Goal: Task Accomplishment & Management: Complete application form

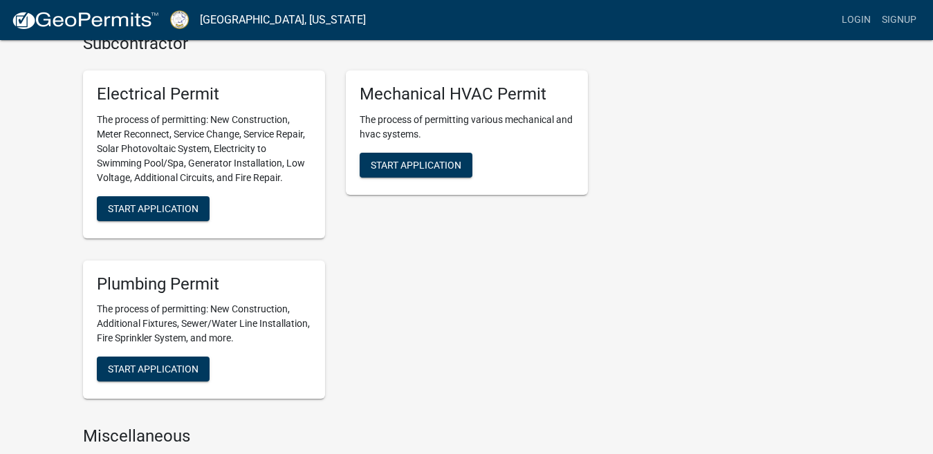
scroll to position [656, 0]
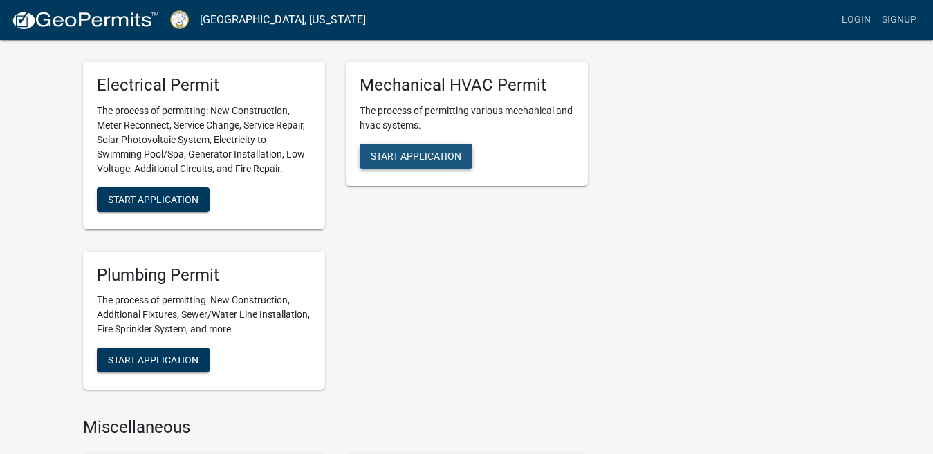
click at [420, 153] on span "Start Application" at bounding box center [416, 155] width 91 height 11
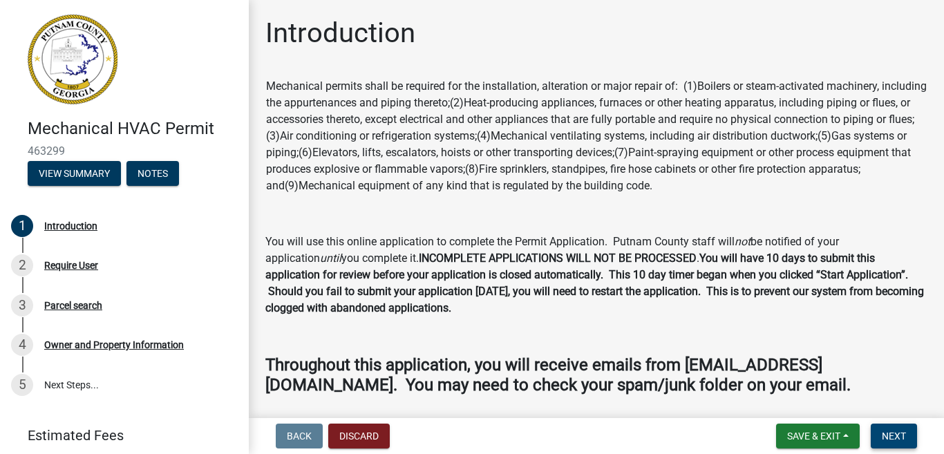
click at [905, 439] on span "Next" at bounding box center [894, 436] width 24 height 11
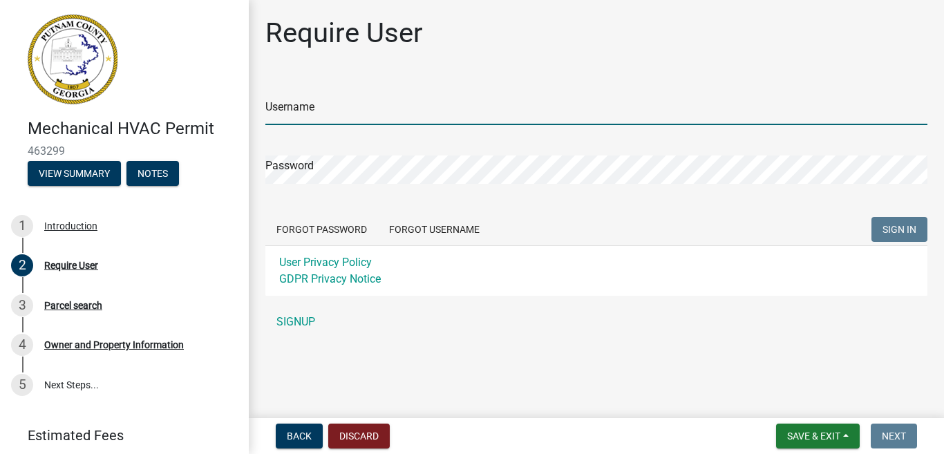
click at [351, 111] on input "Username" at bounding box center [596, 111] width 662 height 28
click at [400, 112] on input "Bonnerheatingabndcooling" at bounding box center [596, 111] width 662 height 28
type input "Bonnerheatingandcooling"
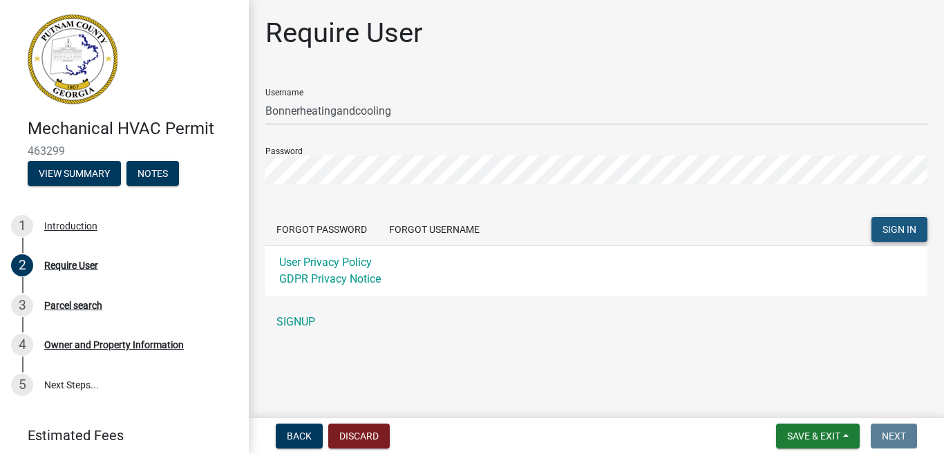
click at [908, 232] on span "SIGN IN" at bounding box center [900, 229] width 34 height 11
click at [908, 232] on span "SIGN IN..." at bounding box center [890, 229] width 53 height 11
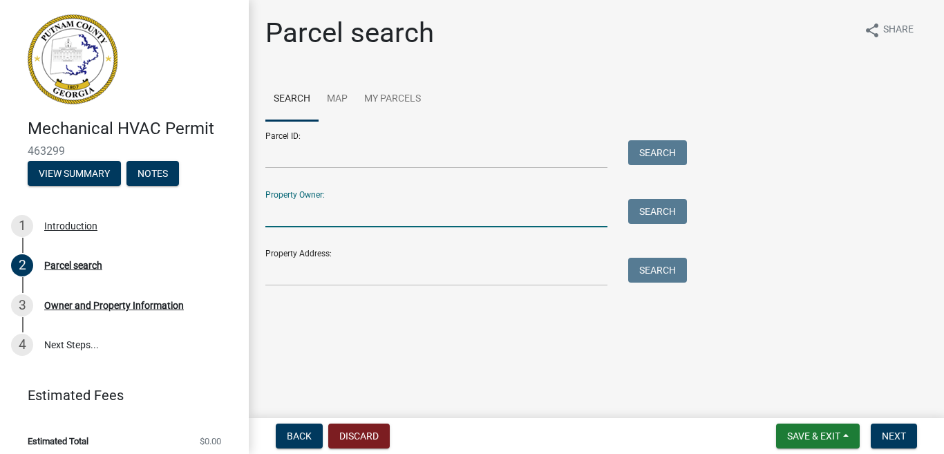
click at [299, 205] on input "Property Owner:" at bounding box center [436, 213] width 342 height 28
click at [294, 254] on div "Property Address: Search" at bounding box center [472, 263] width 415 height 48
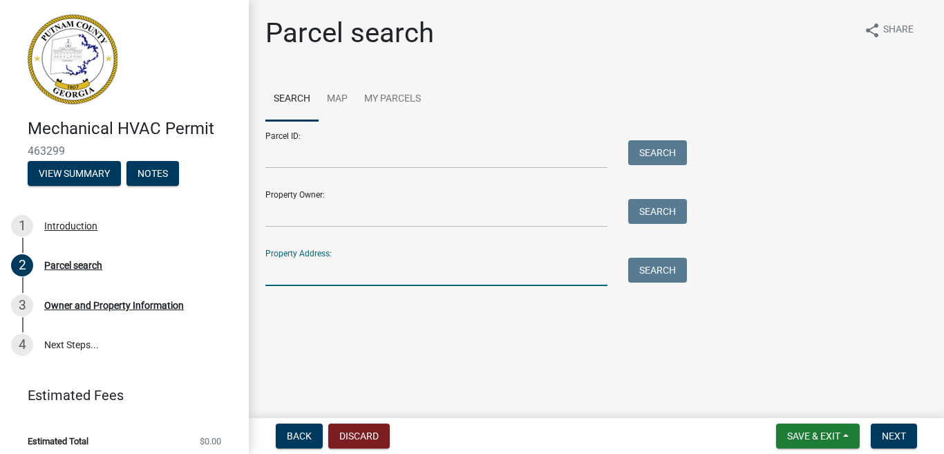
click at [295, 263] on input "Property Address:" at bounding box center [436, 272] width 342 height 28
type input "[STREET_ADDRESS]"
click at [653, 270] on button "Search" at bounding box center [657, 270] width 59 height 25
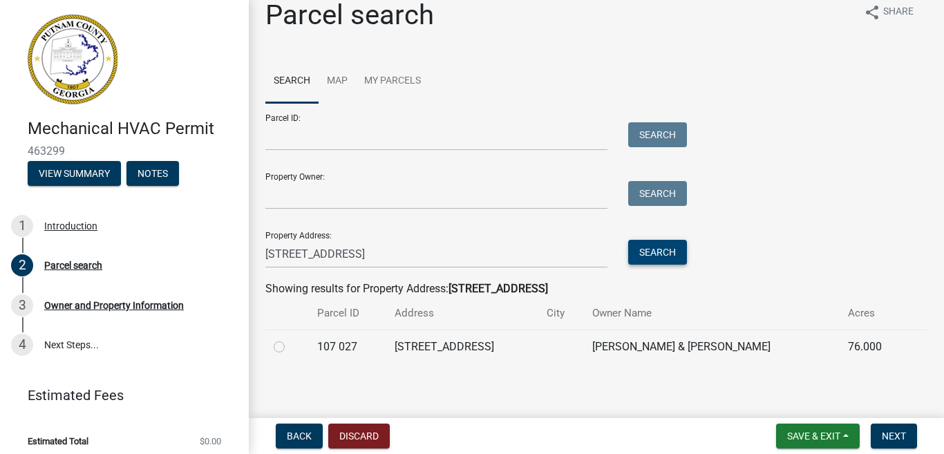
scroll to position [23, 0]
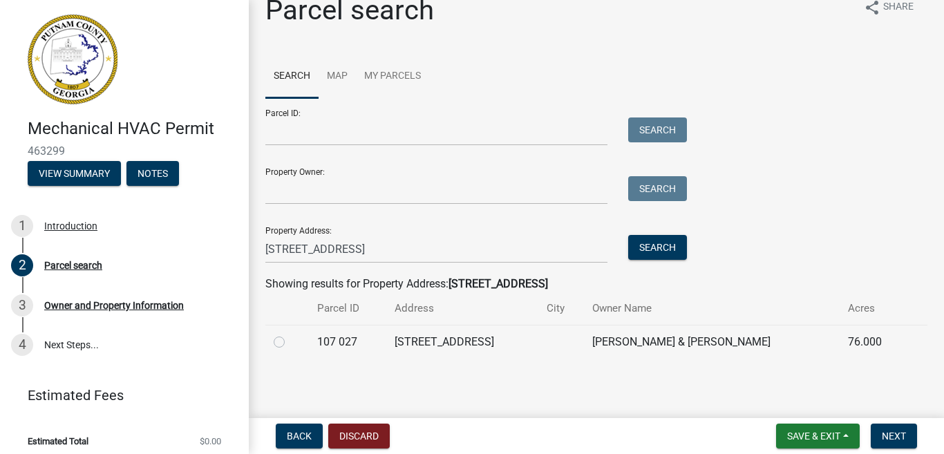
click at [290, 334] on label at bounding box center [290, 334] width 0 height 0
click at [290, 343] on 027 "radio" at bounding box center [294, 338] width 9 height 9
radio 027 "true"
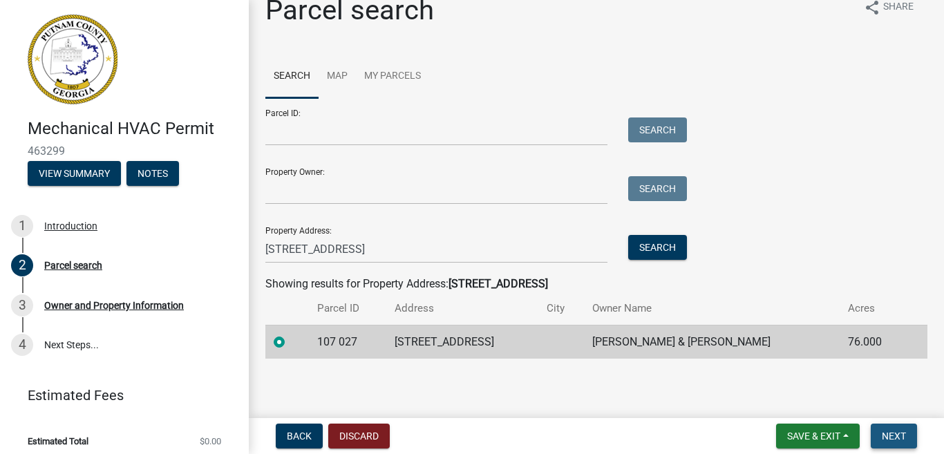
click at [890, 438] on span "Next" at bounding box center [894, 436] width 24 height 11
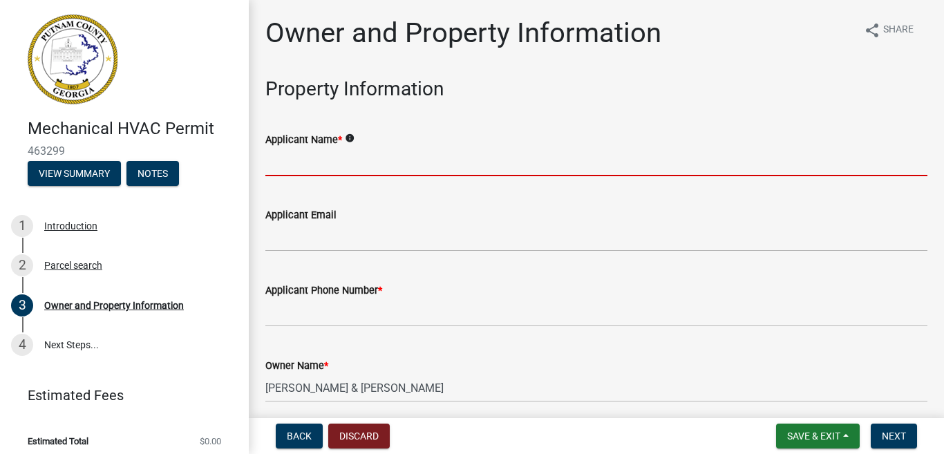
click at [299, 168] on input "Applicant Name *" at bounding box center [596, 162] width 662 height 28
click at [298, 171] on input "Applicant Name *" at bounding box center [596, 162] width 662 height 28
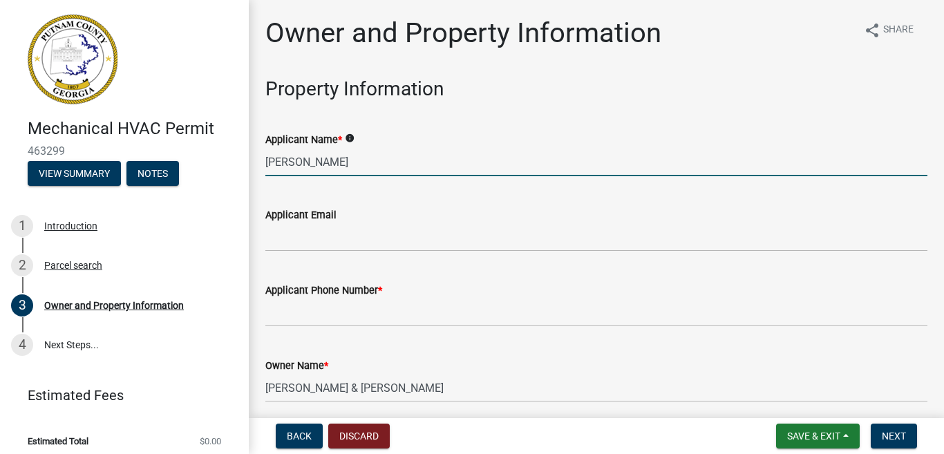
click at [298, 171] on input "[PERSON_NAME]" at bounding box center [596, 162] width 662 height 28
type input "[PERSON_NAME]"
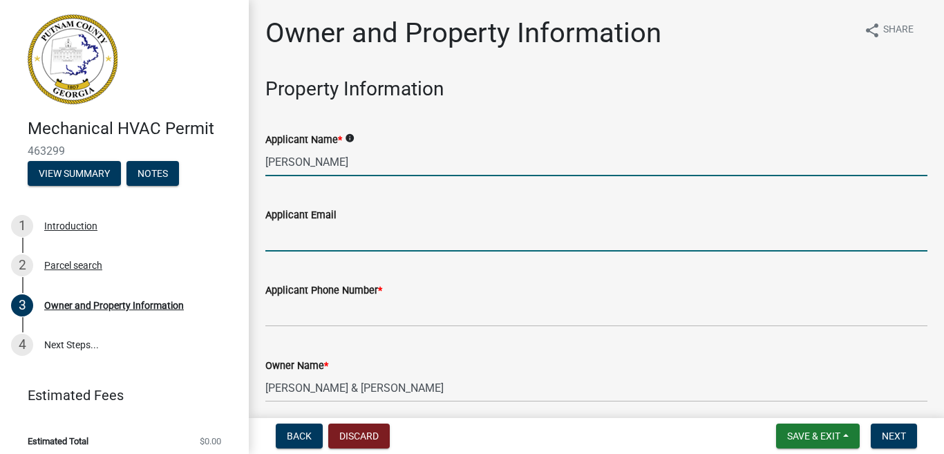
click at [285, 229] on input "Applicant Email" at bounding box center [596, 237] width 662 height 28
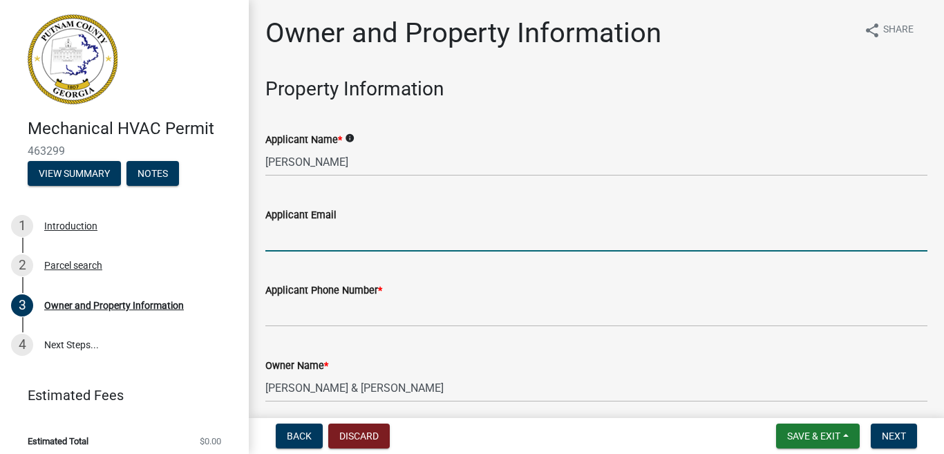
click at [284, 228] on input "Applicant Email" at bounding box center [596, 237] width 662 height 28
click at [287, 230] on input "Applicant Email" at bounding box center [596, 237] width 662 height 28
type input "[EMAIL_ADDRESS][DOMAIN_NAME]"
click at [305, 297] on div "Applicant Phone Number *" at bounding box center [596, 290] width 662 height 17
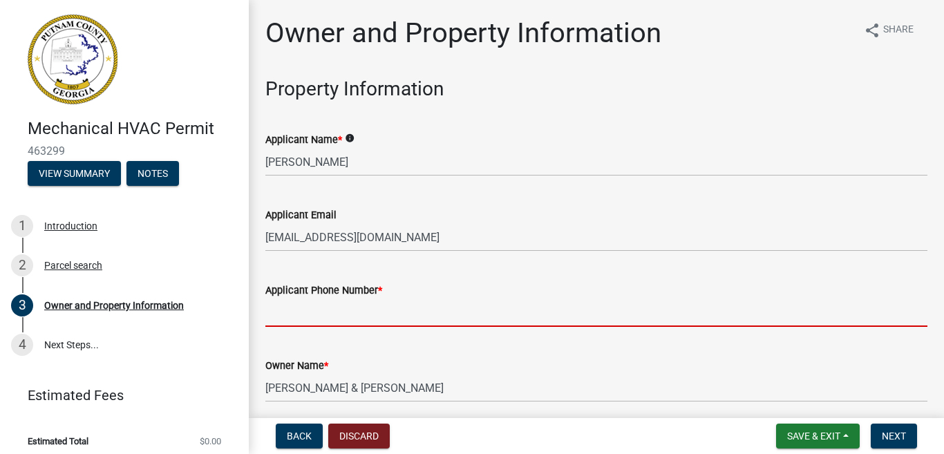
click at [303, 308] on input "Applicant Phone Number *" at bounding box center [596, 313] width 662 height 28
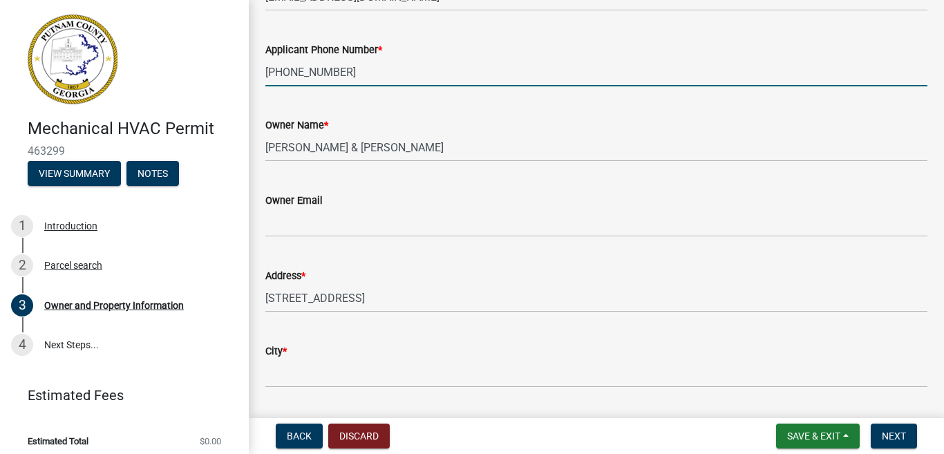
scroll to position [249, 0]
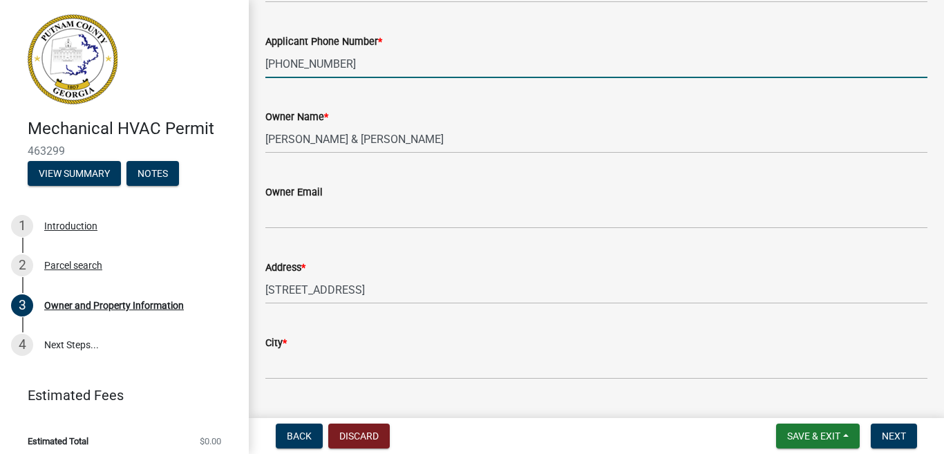
type input "[PHONE_NUMBER]"
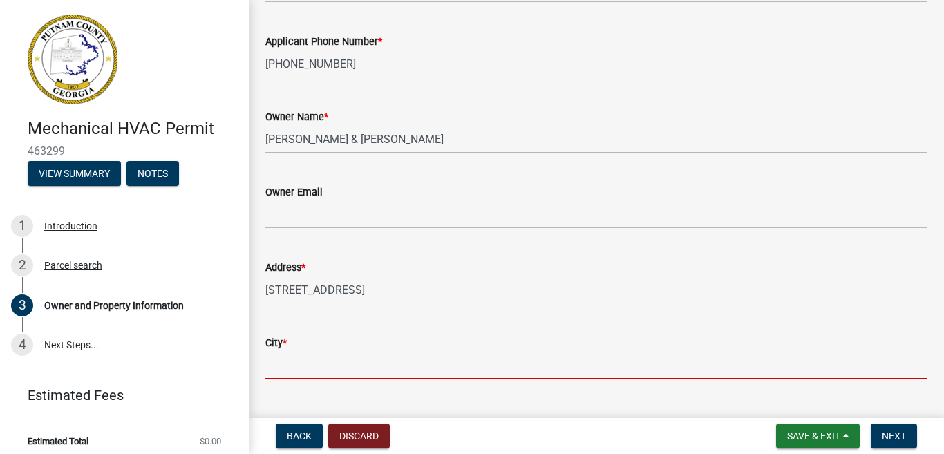
click at [331, 360] on input "City *" at bounding box center [596, 365] width 662 height 28
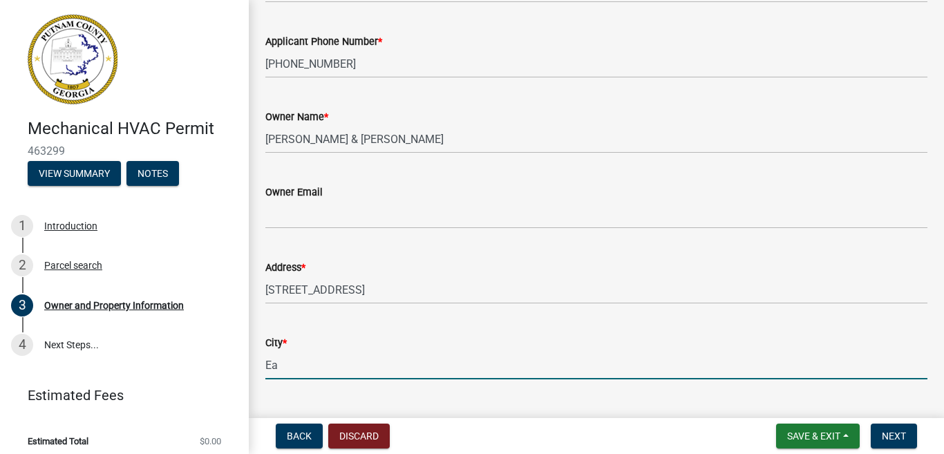
click at [337, 369] on input "Ea" at bounding box center [596, 365] width 662 height 28
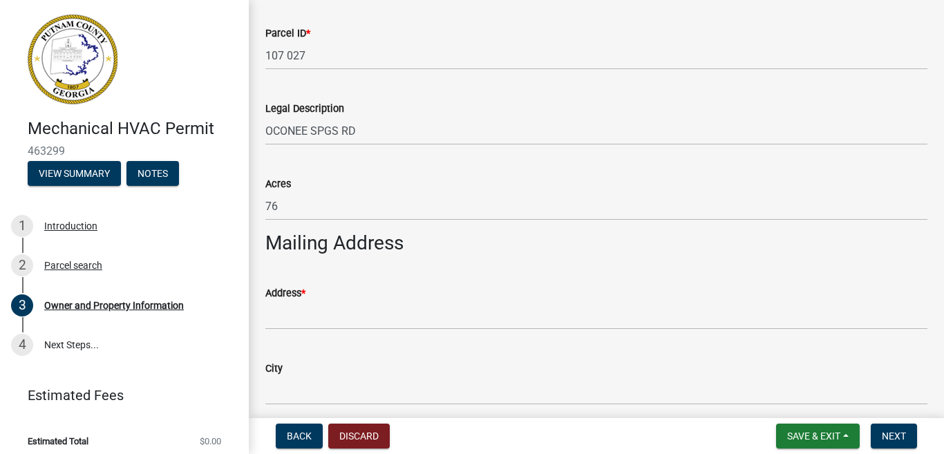
scroll to position [664, 0]
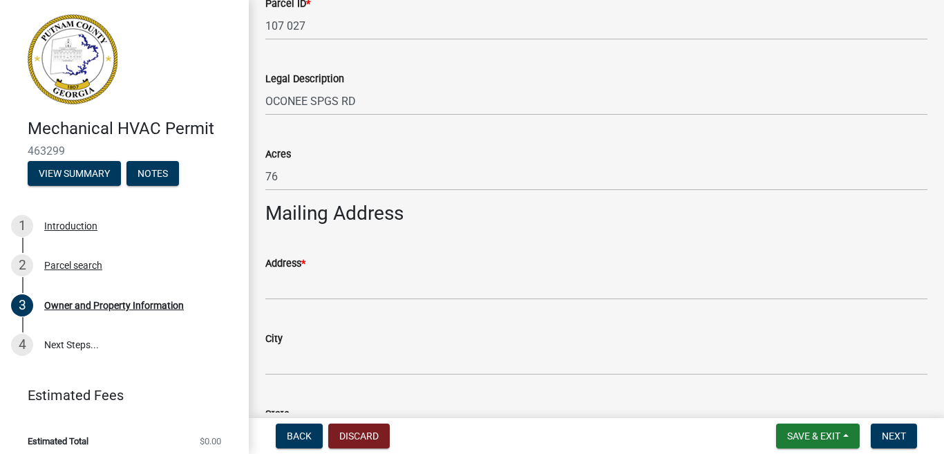
type input "Eatonton"
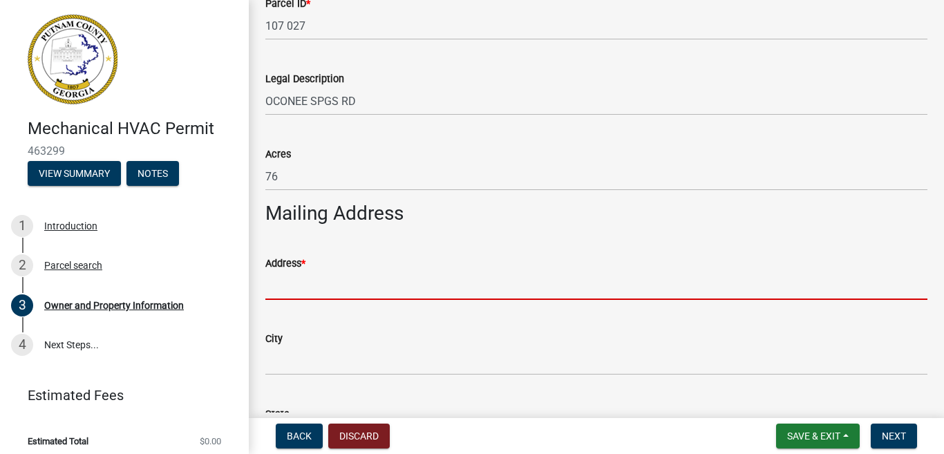
click at [341, 287] on input "Address *" at bounding box center [596, 286] width 662 height 28
click at [307, 288] on input "Address *" at bounding box center [596, 286] width 662 height 28
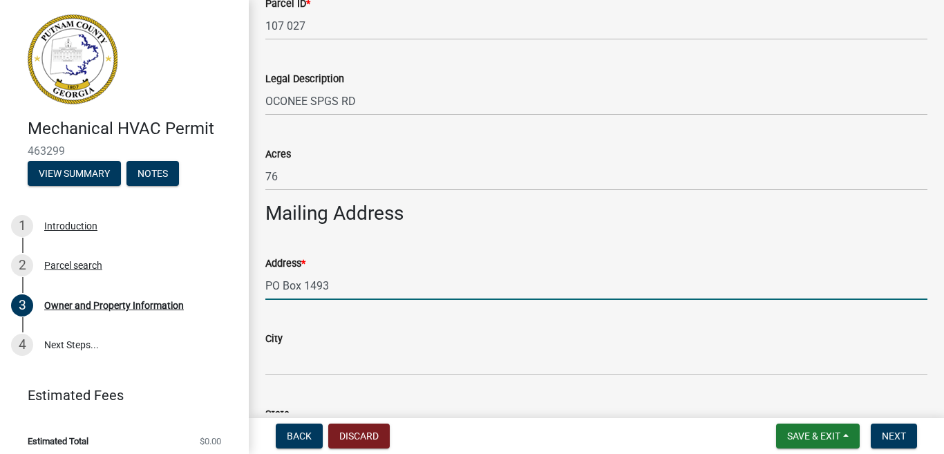
type input "PO Box 1493"
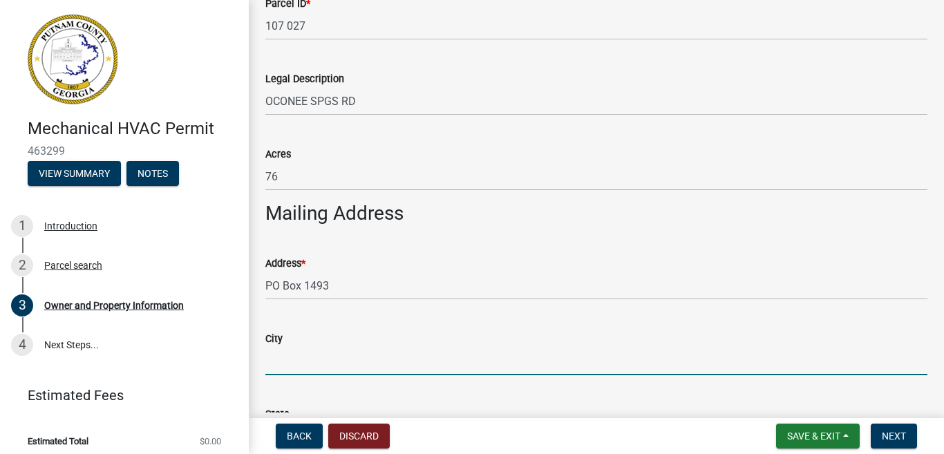
click at [304, 357] on input "City" at bounding box center [596, 361] width 662 height 28
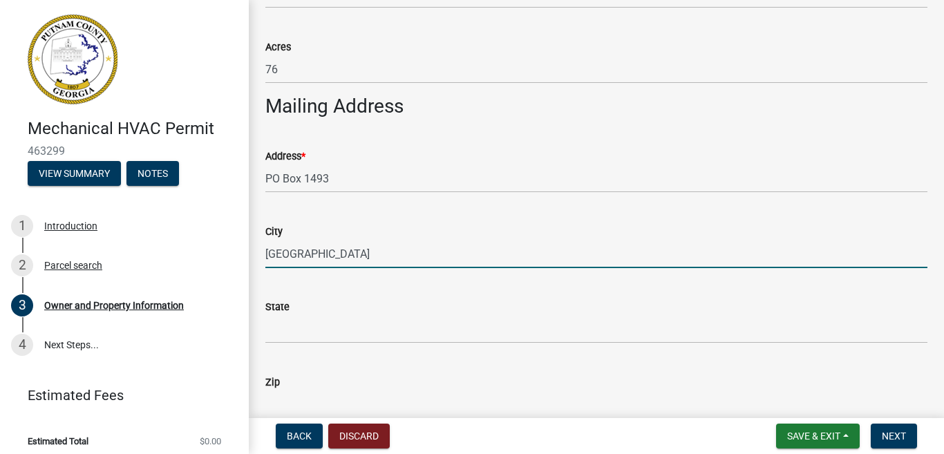
scroll to position [774, 0]
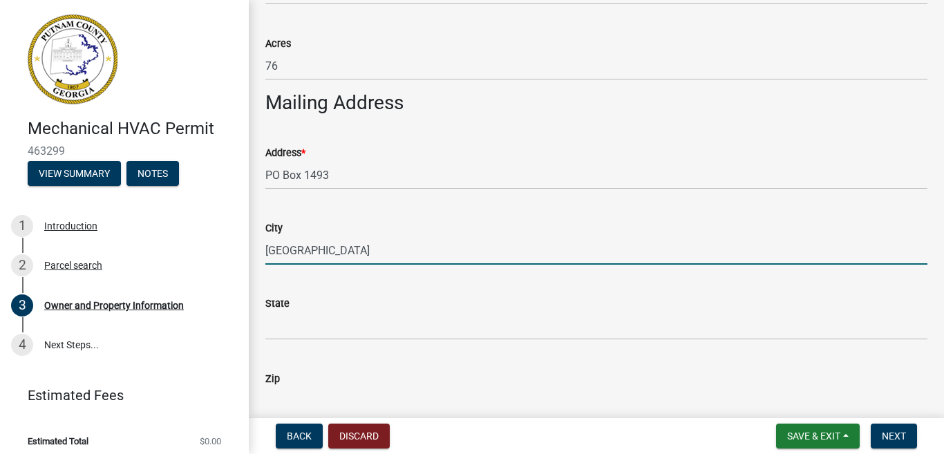
type input "[GEOGRAPHIC_DATA]"
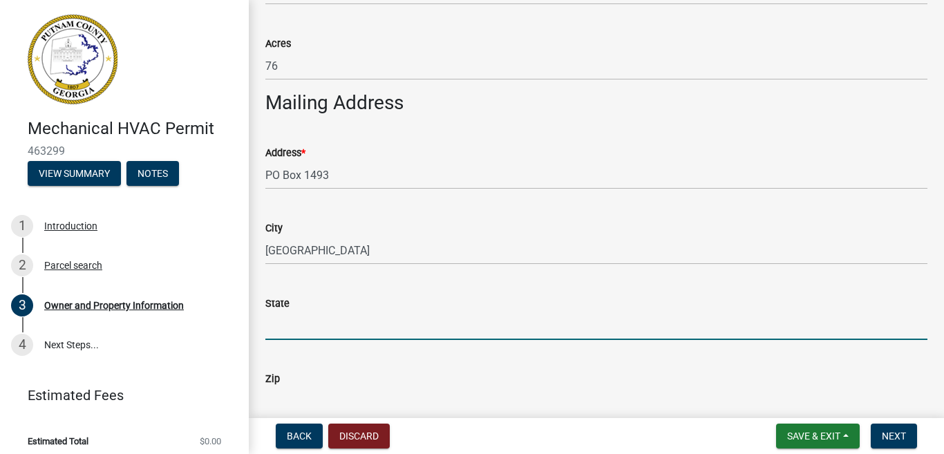
click at [320, 320] on input "State" at bounding box center [596, 326] width 662 height 28
type input "GA"
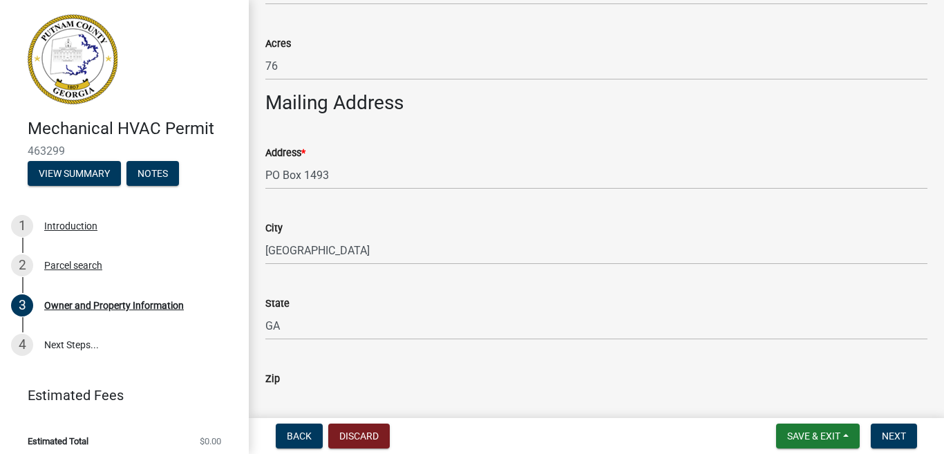
click at [330, 388] on input "Zip" at bounding box center [596, 401] width 662 height 28
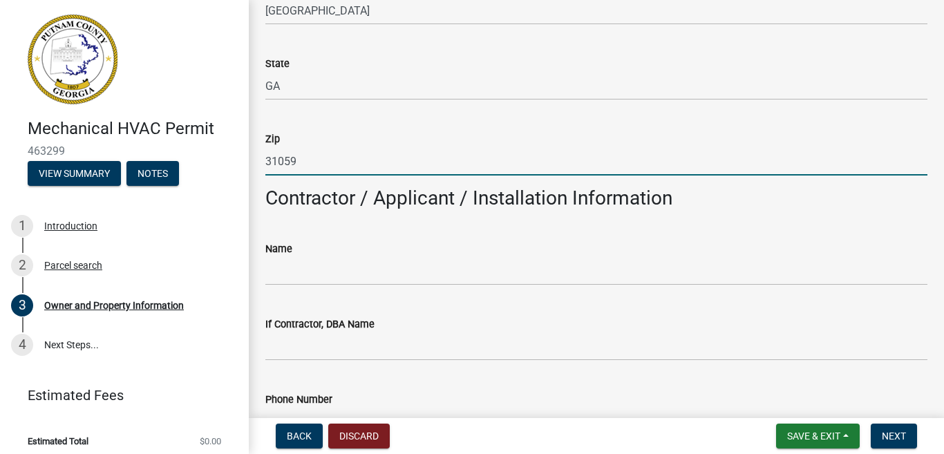
scroll to position [1023, 0]
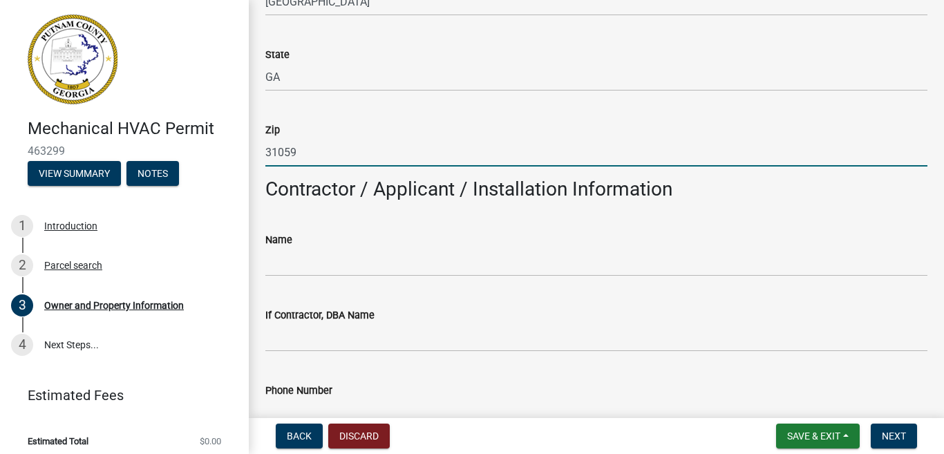
type input "31059"
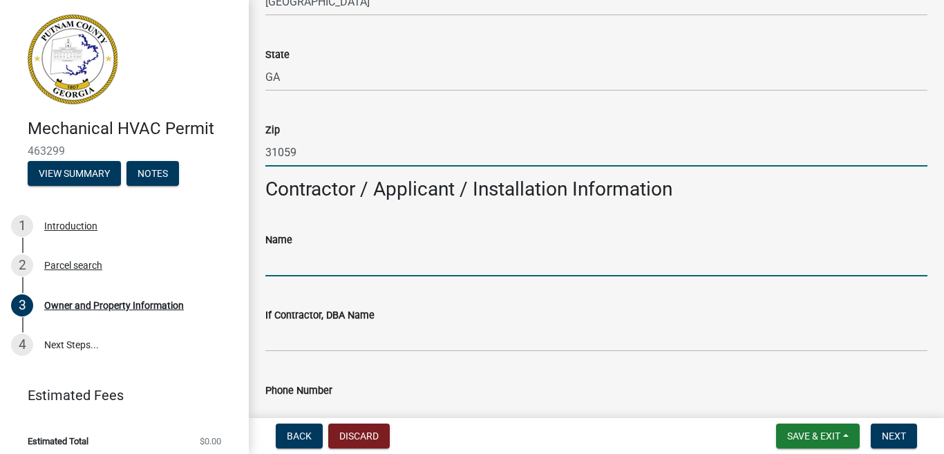
click at [386, 252] on input "Name" at bounding box center [596, 262] width 662 height 28
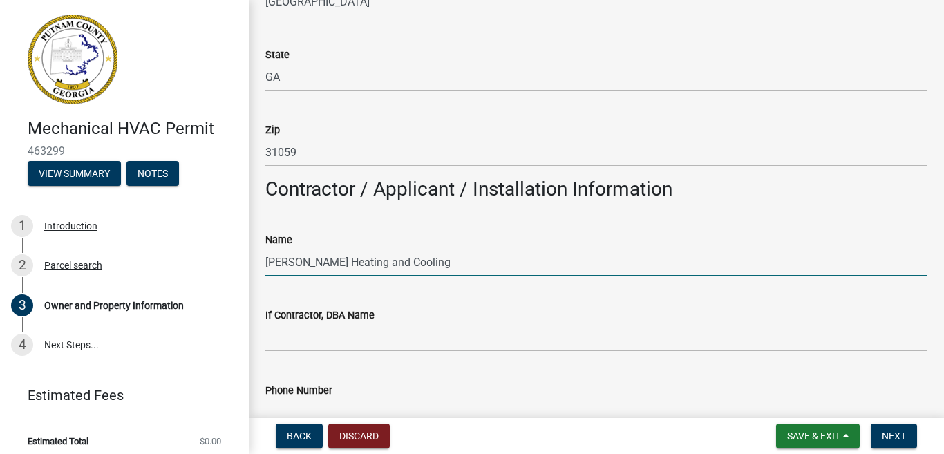
type input "[PERSON_NAME] Heating and Cooling"
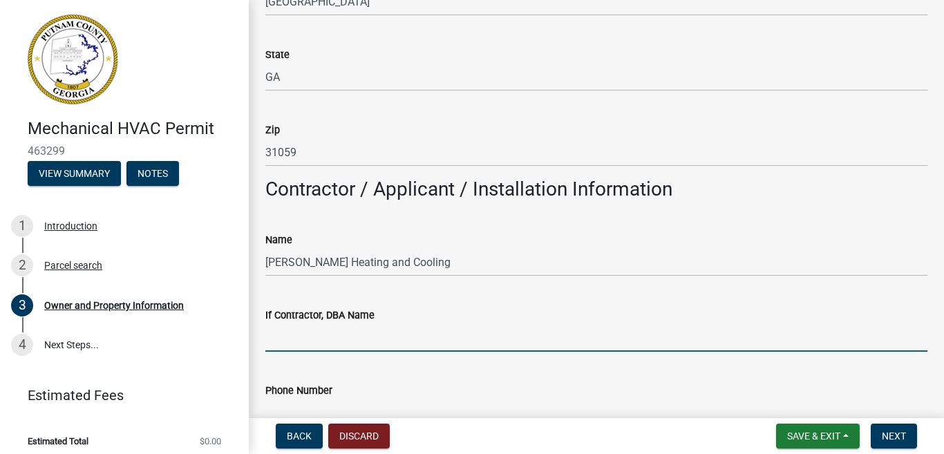
click at [385, 346] on input "If Contractor, DBA Name" at bounding box center [596, 338] width 662 height 28
type input "[PERSON_NAME] Heating and Cooling"
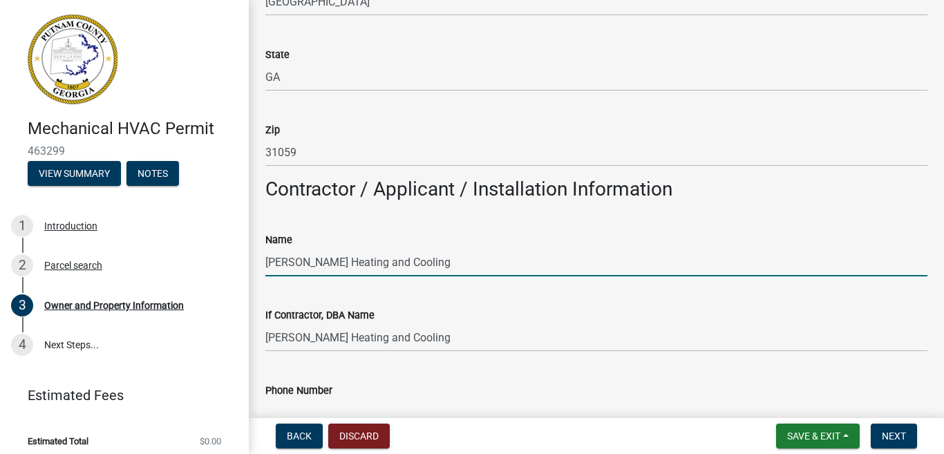
click at [428, 261] on input "[PERSON_NAME] Heating and Cooling" at bounding box center [596, 262] width 662 height 28
type input "[PERSON_NAME] Heating and Cooling ([PERSON_NAME])"
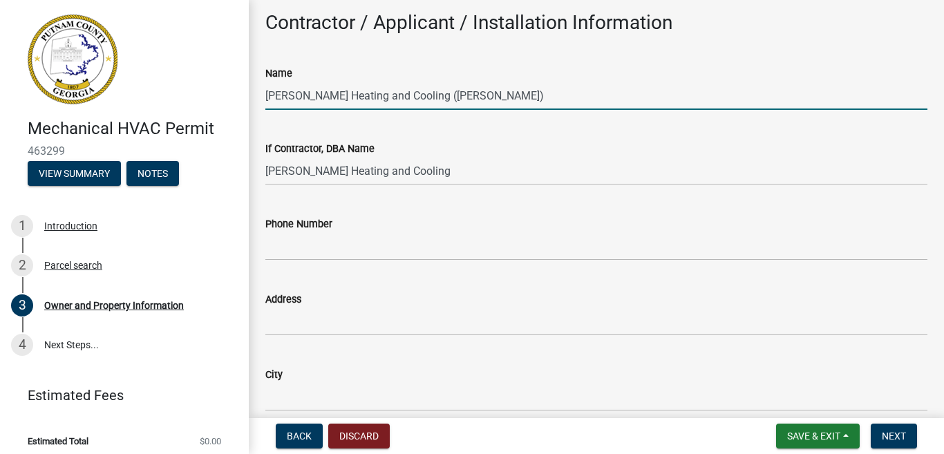
scroll to position [1217, 0]
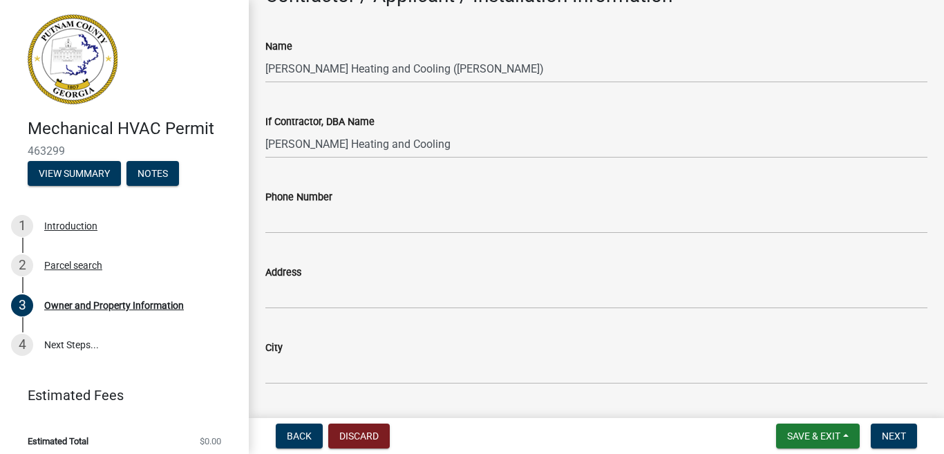
click at [330, 202] on label "Phone Number" at bounding box center [298, 198] width 67 height 10
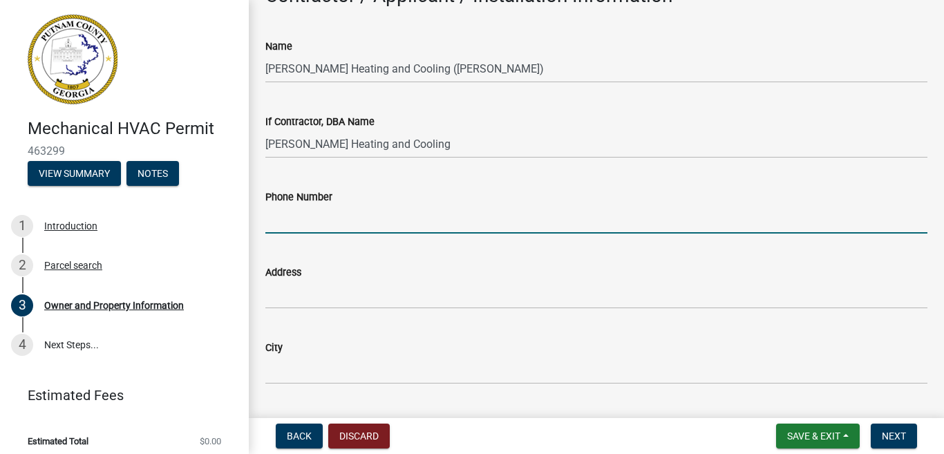
click at [330, 205] on input "Phone Number" at bounding box center [596, 219] width 662 height 28
type input "[PHONE_NUMBER]"
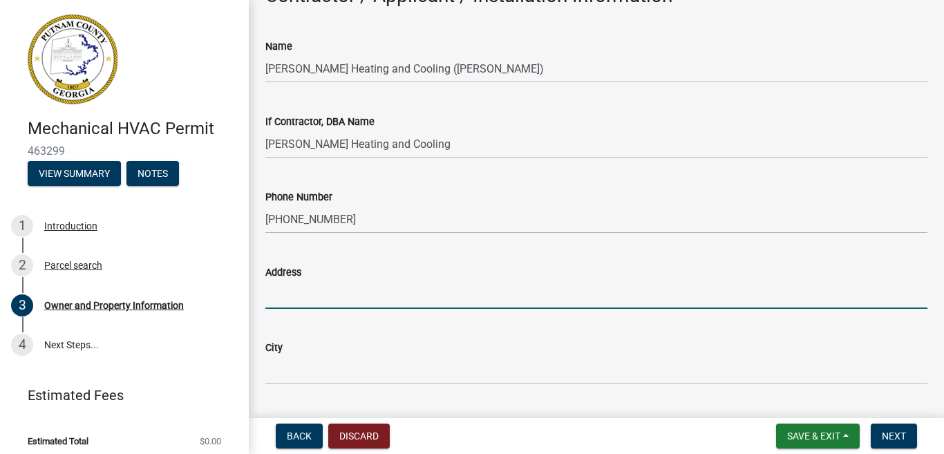
click at [328, 304] on input "Address" at bounding box center [596, 295] width 662 height 28
type input "PO Box 1493"
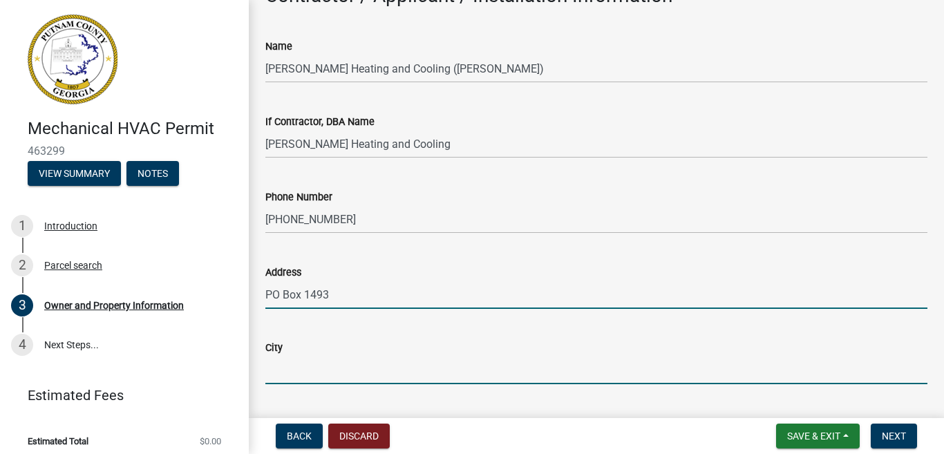
click at [321, 356] on input "City" at bounding box center [596, 370] width 662 height 28
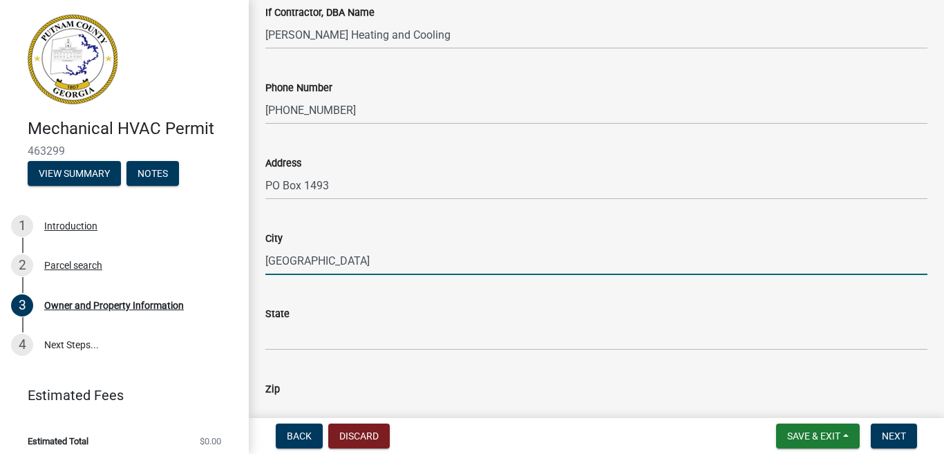
scroll to position [1355, 0]
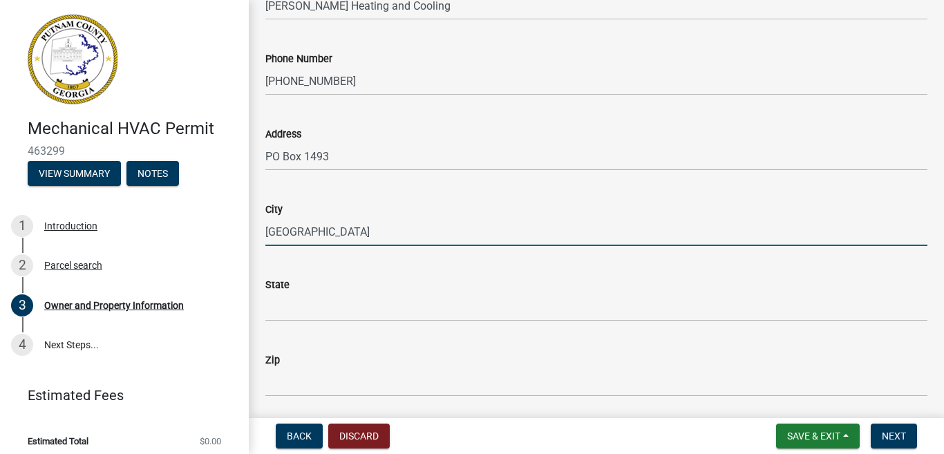
type input "[GEOGRAPHIC_DATA]"
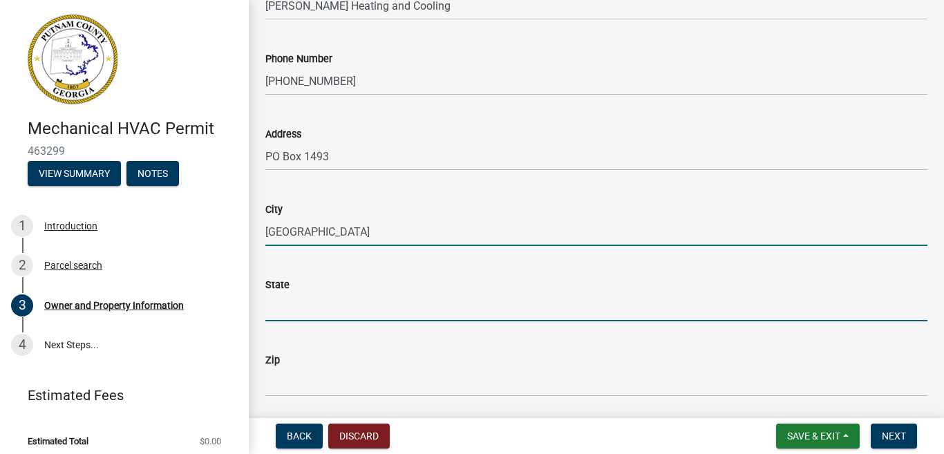
click at [318, 303] on input "State" at bounding box center [596, 307] width 662 height 28
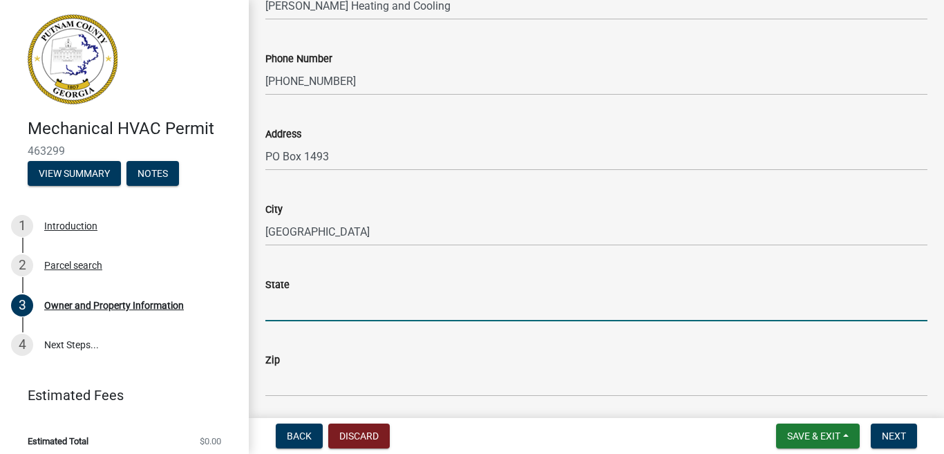
click at [318, 303] on input "State" at bounding box center [596, 307] width 662 height 28
drag, startPoint x: 318, startPoint y: 302, endPoint x: 342, endPoint y: 363, distance: 65.2
click at [342, 363] on wm-data-entity-input-list "Property Information Applicant Name * info [PERSON_NAME] Applicant Email [EMAIL…" at bounding box center [596, 121] width 662 height 2799
type input "GA"
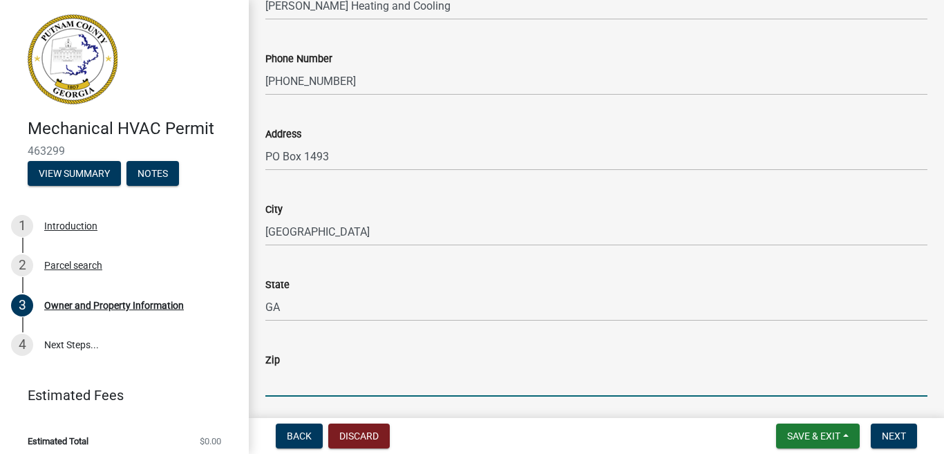
click at [339, 372] on input "Zip" at bounding box center [596, 383] width 662 height 28
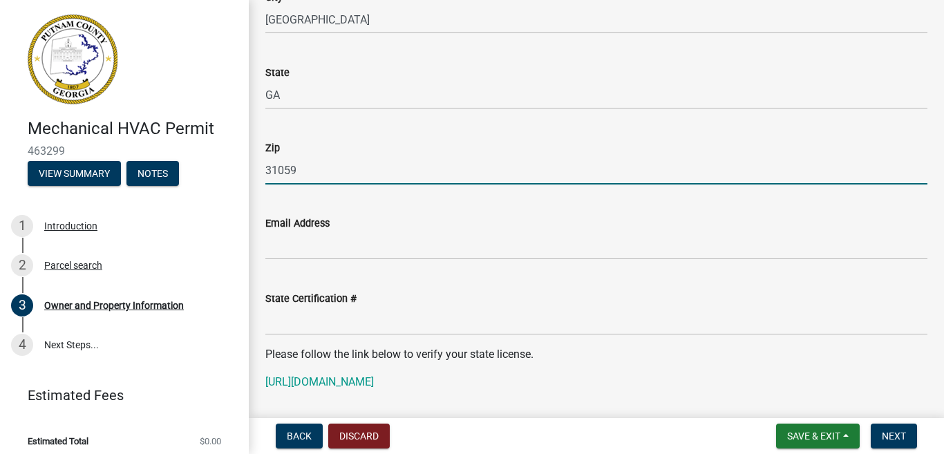
scroll to position [1576, 0]
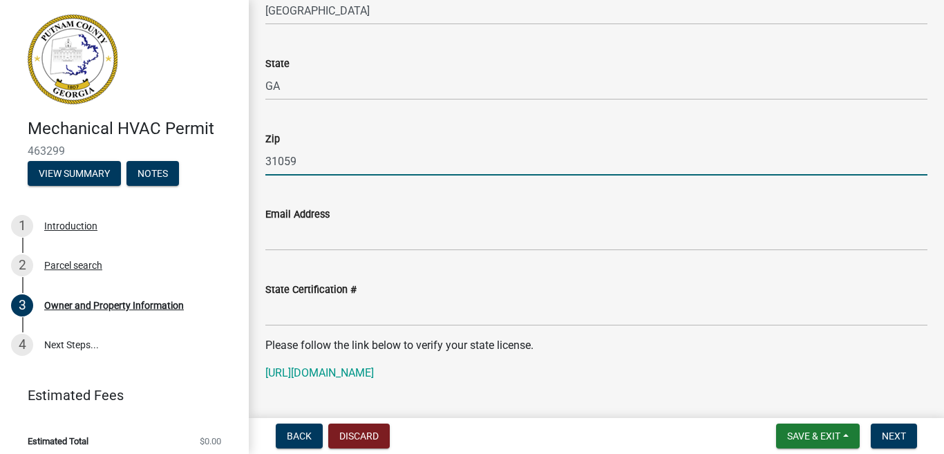
type input "31059"
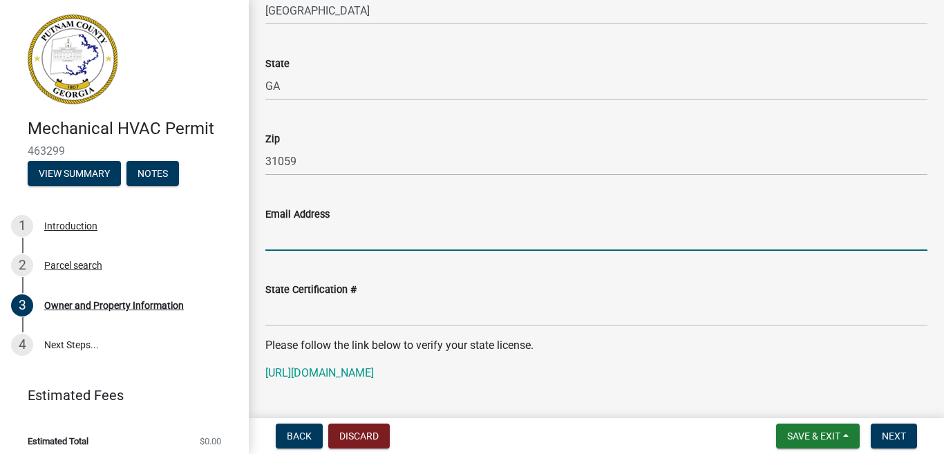
click at [361, 230] on input "Email Address" at bounding box center [596, 237] width 662 height 28
type input "[EMAIL_ADDRESS][DOMAIN_NAME]"
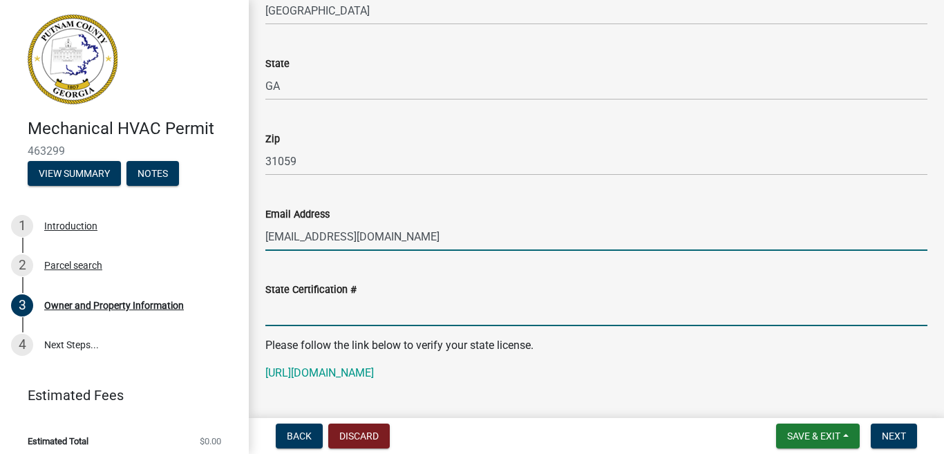
click at [314, 300] on input "State Certification #" at bounding box center [596, 312] width 662 height 28
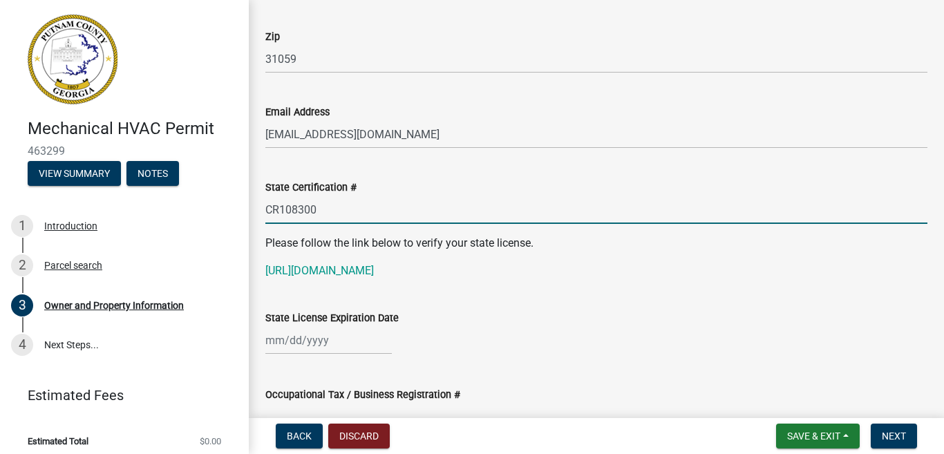
scroll to position [1687, 0]
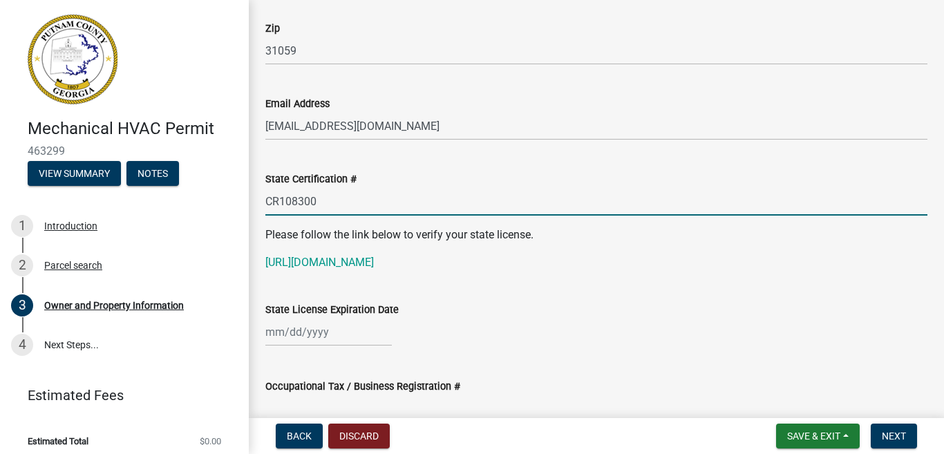
type input "CR108300"
click at [270, 332] on div at bounding box center [328, 332] width 127 height 28
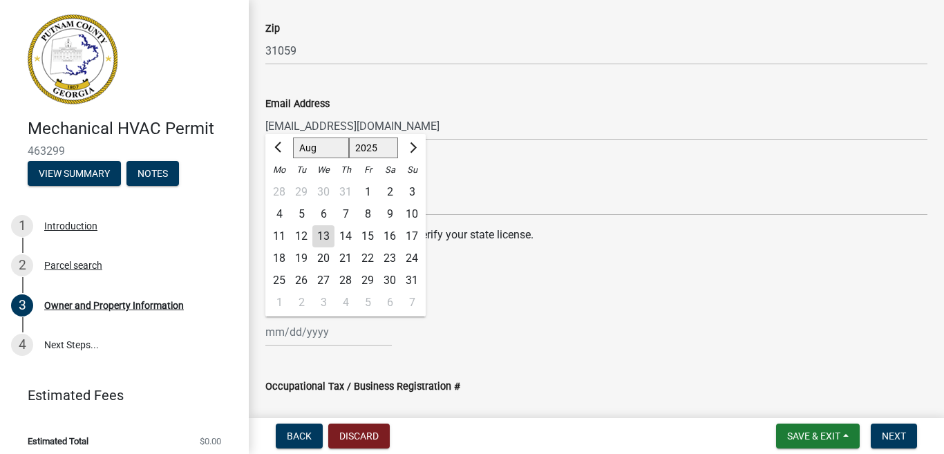
click at [270, 314] on div "1" at bounding box center [279, 303] width 22 height 22
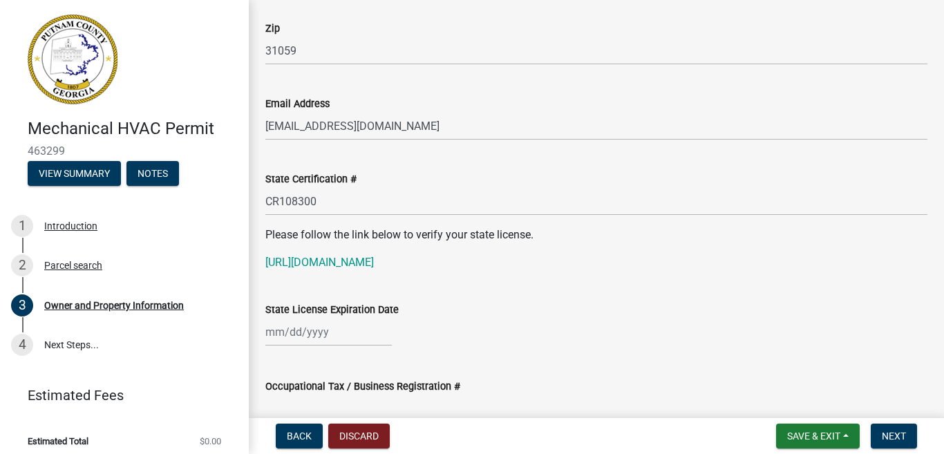
type input "[DATE]"
click at [270, 331] on div "[DATE]" at bounding box center [328, 332] width 127 height 28
select select "9"
select select "2025"
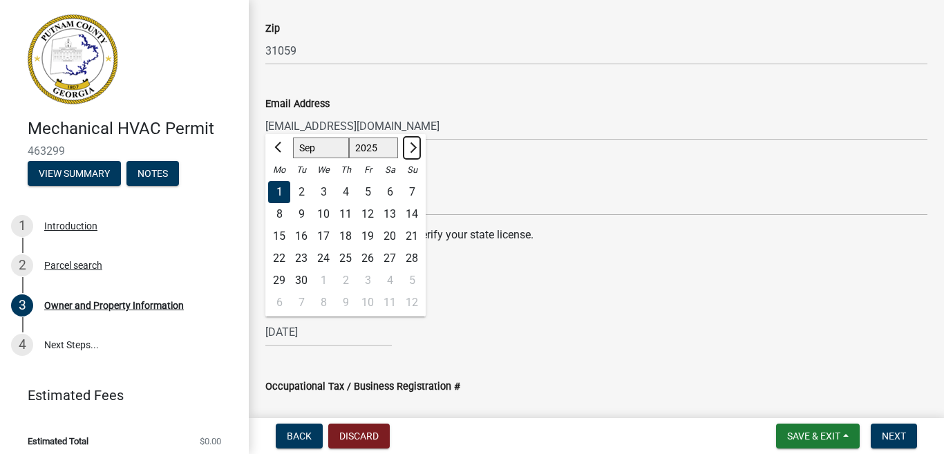
click at [413, 153] on button "Next month" at bounding box center [412, 148] width 17 height 22
select select "11"
click at [411, 277] on div "30" at bounding box center [412, 281] width 22 height 22
type input "[DATE]"
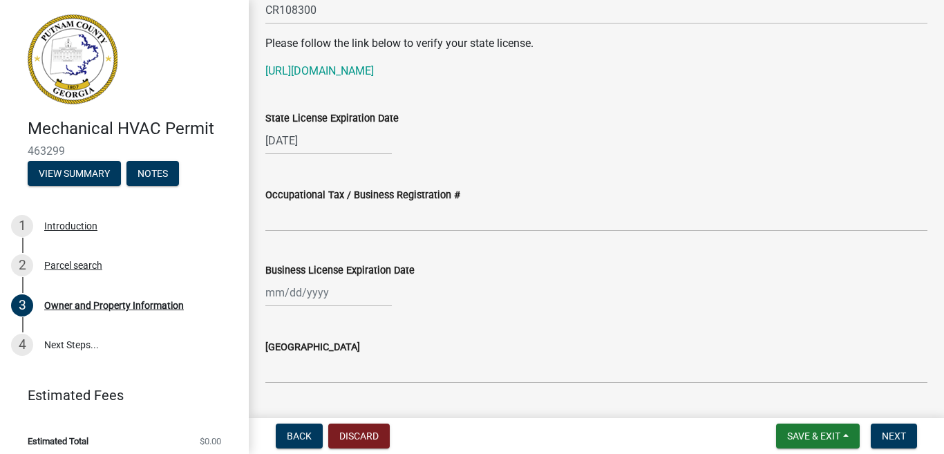
scroll to position [1881, 0]
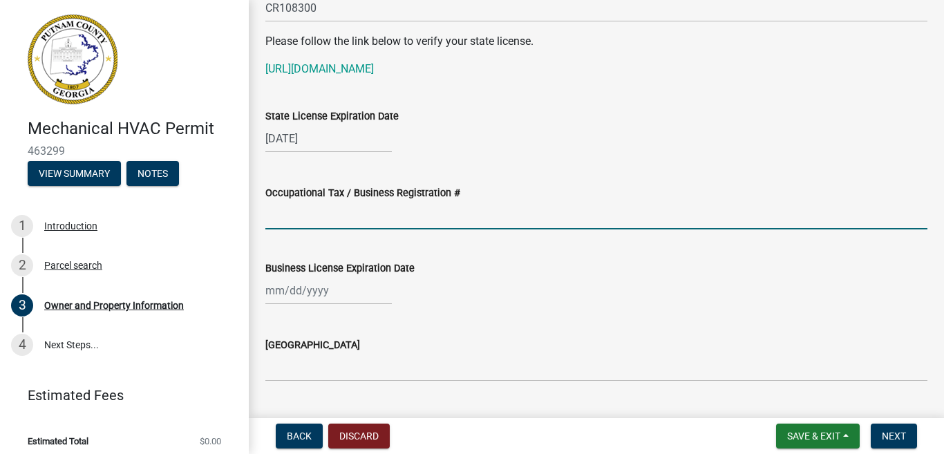
click at [324, 213] on input "Occupational Tax / Business Registration #" at bounding box center [596, 215] width 662 height 28
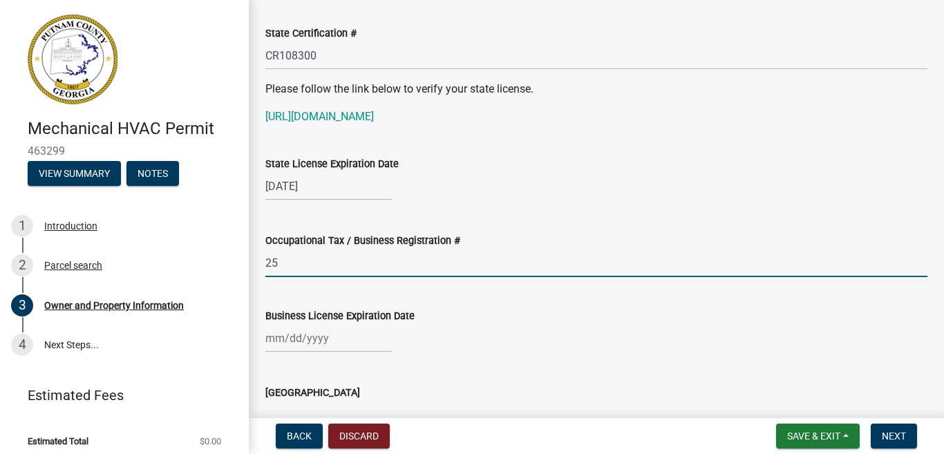
scroll to position [1834, 0]
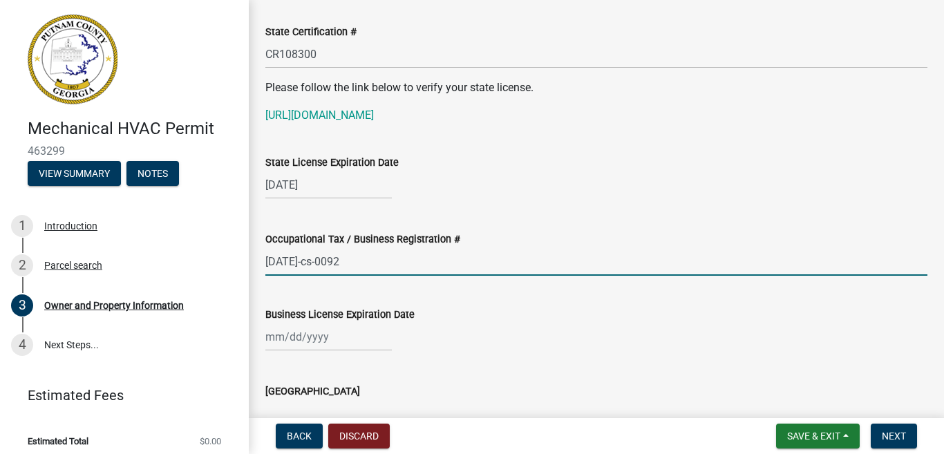
type input "[DATE]-cs-0092"
click at [281, 341] on div at bounding box center [328, 337] width 127 height 28
select select "8"
select select "2025"
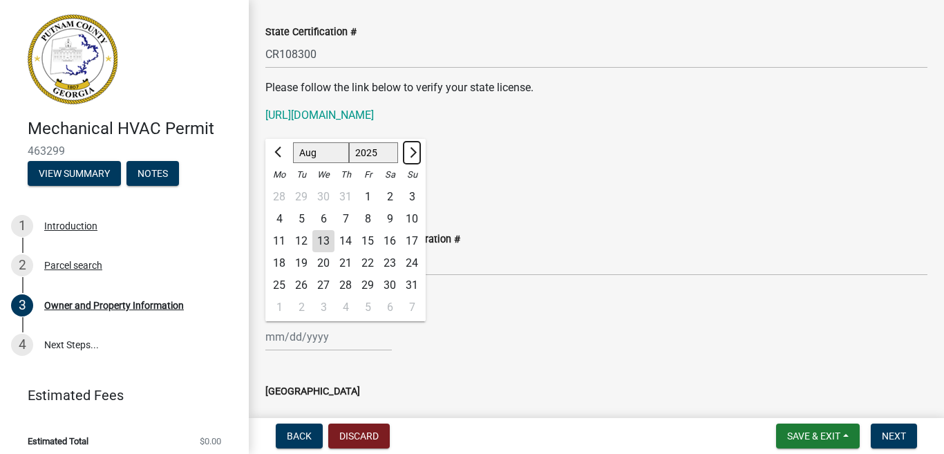
click at [413, 153] on span "Next month" at bounding box center [412, 152] width 10 height 10
click at [413, 152] on span "Next month" at bounding box center [412, 152] width 10 height 10
select select "12"
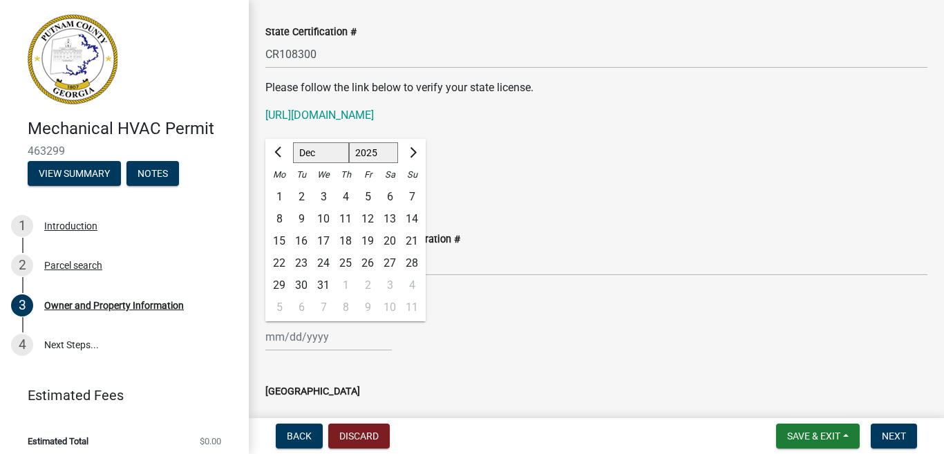
click at [325, 284] on div "31" at bounding box center [323, 285] width 22 height 22
type input "[DATE]"
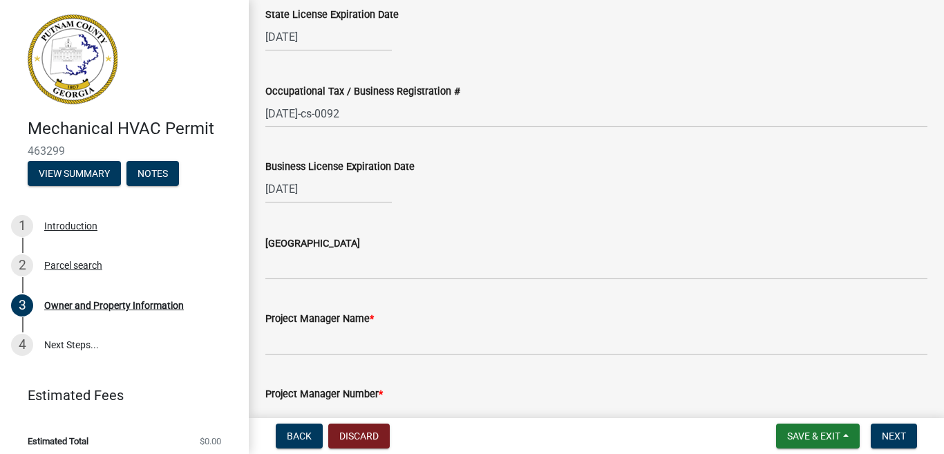
scroll to position [2000, 0]
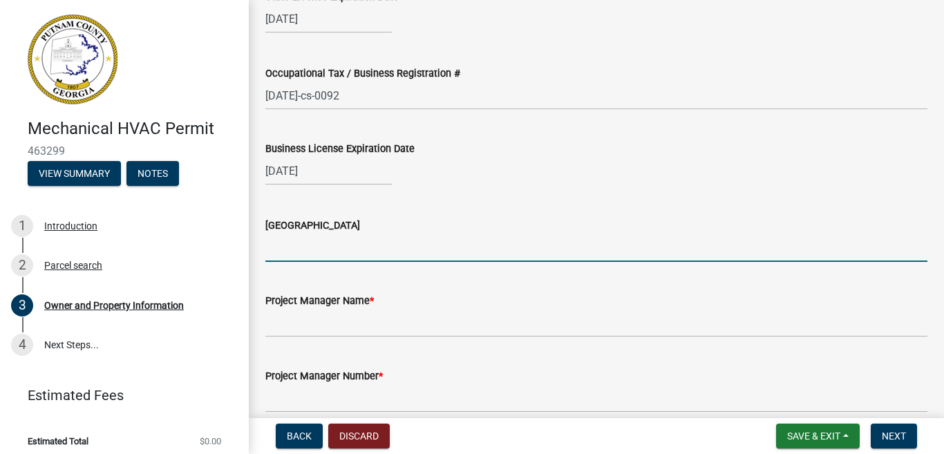
click at [294, 243] on input "[GEOGRAPHIC_DATA]" at bounding box center [596, 248] width 662 height 28
type input "[PERSON_NAME]"
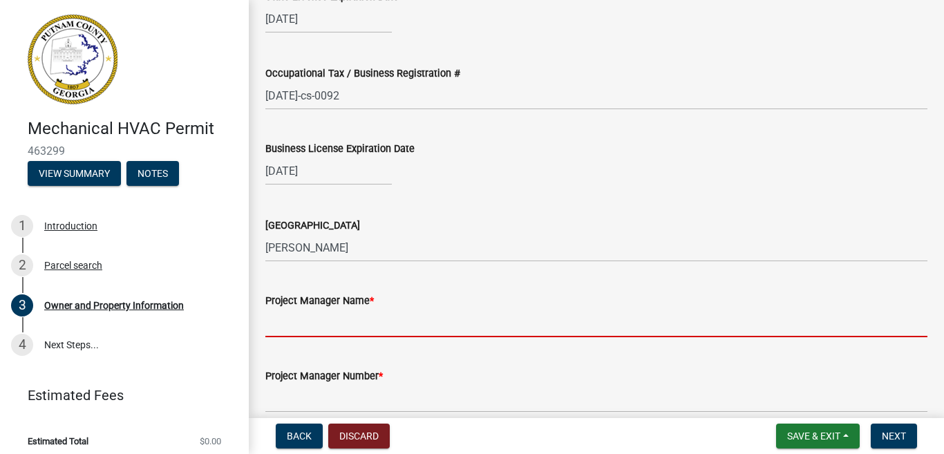
click at [309, 320] on input "Project Manager Name *" at bounding box center [596, 323] width 662 height 28
click at [308, 312] on input "Project Manager Name *" at bounding box center [596, 323] width 662 height 28
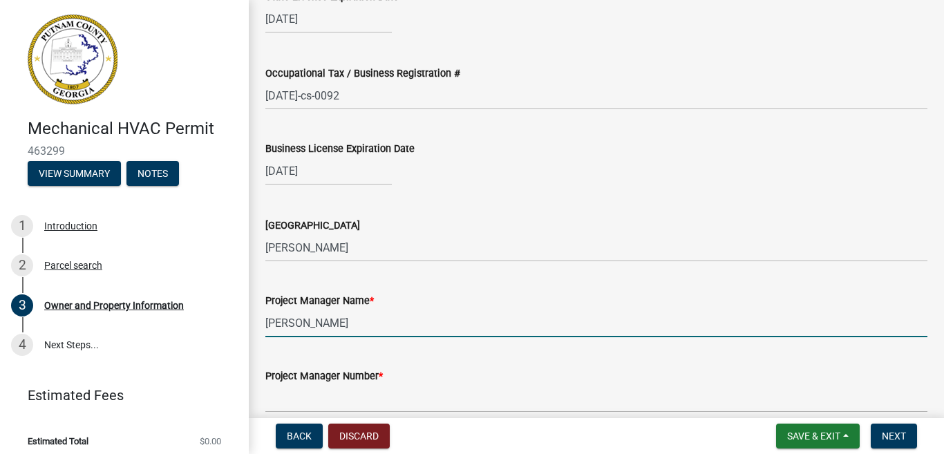
type input "[PERSON_NAME]"
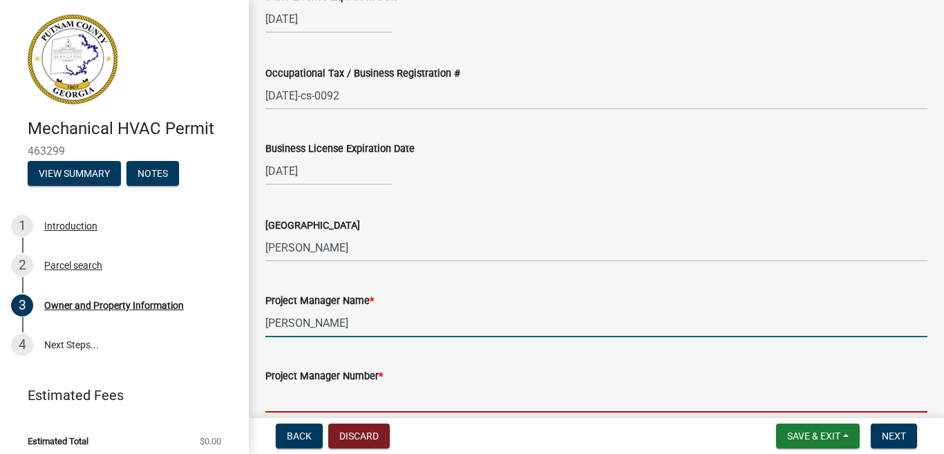
click at [312, 404] on input "Project Manager Number *" at bounding box center [596, 398] width 662 height 28
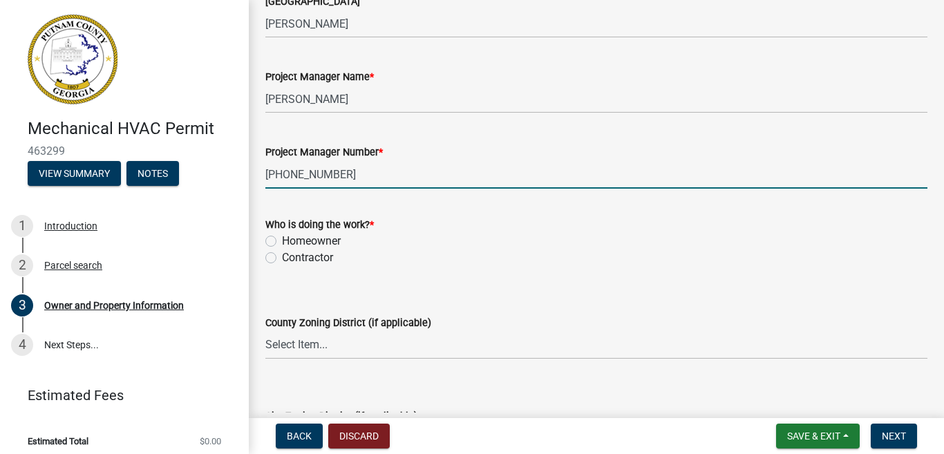
scroll to position [2249, 0]
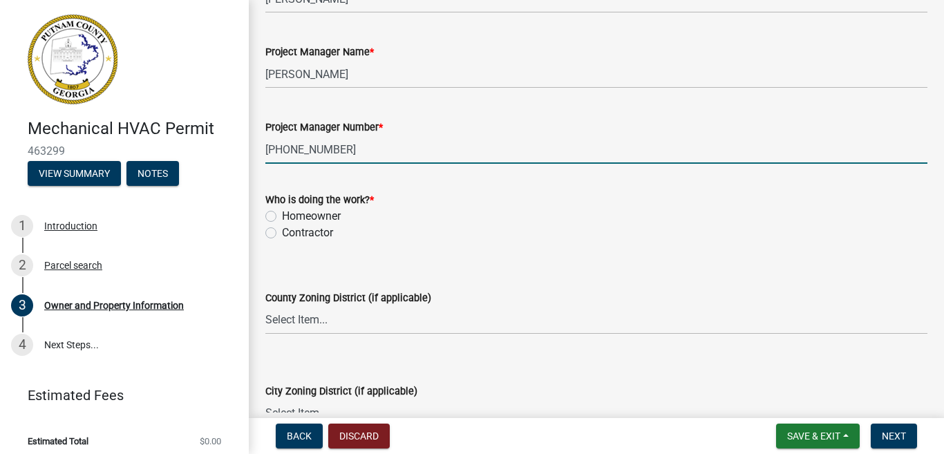
type input "[PHONE_NUMBER]"
click at [282, 236] on label "Contractor" at bounding box center [307, 233] width 51 height 17
click at [282, 234] on input "Contractor" at bounding box center [286, 229] width 9 height 9
radio input "true"
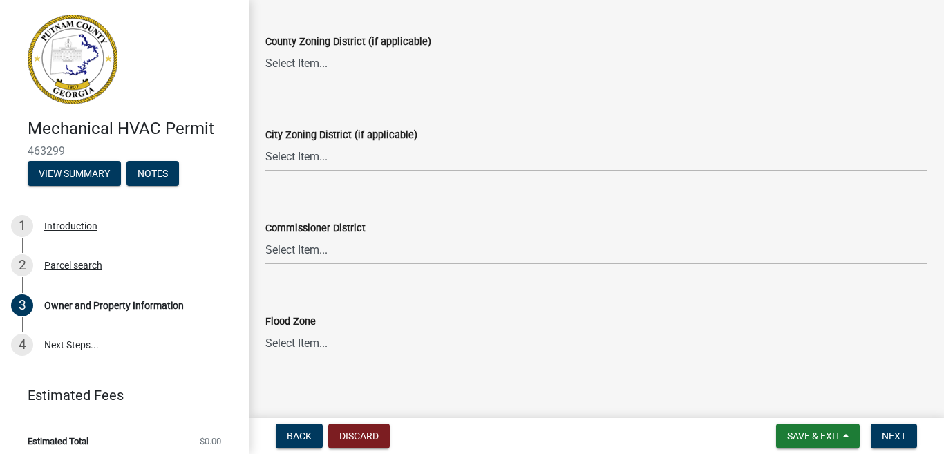
scroll to position [2517, 0]
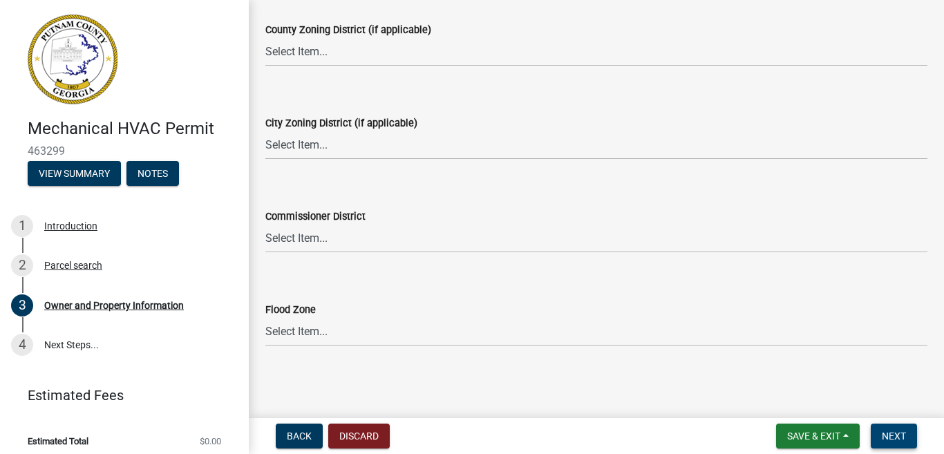
click at [884, 434] on span "Next" at bounding box center [894, 436] width 24 height 11
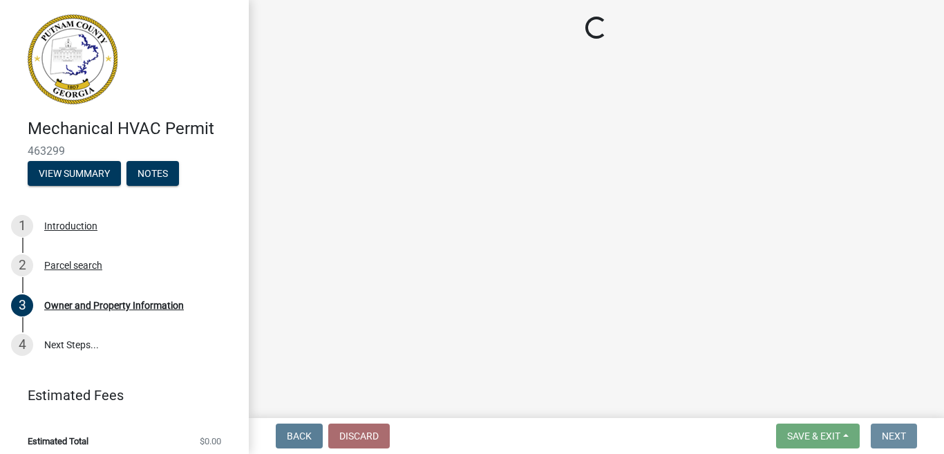
scroll to position [0, 0]
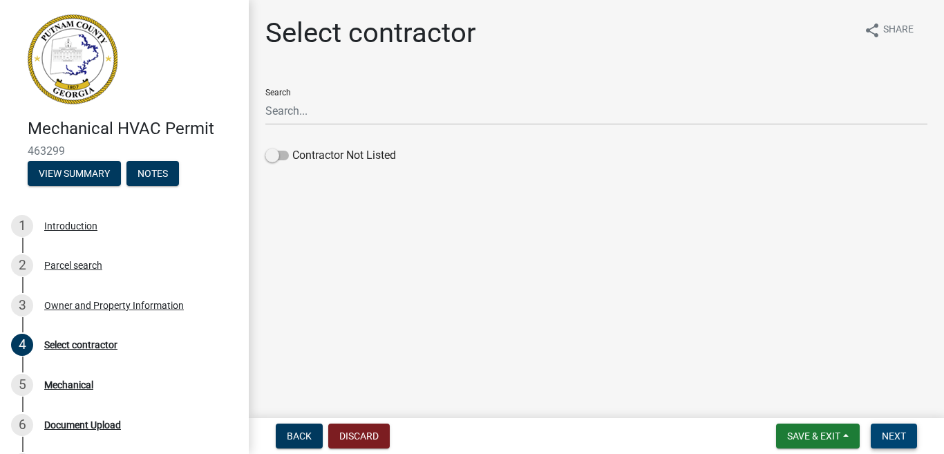
click at [895, 437] on span "Next" at bounding box center [894, 436] width 24 height 11
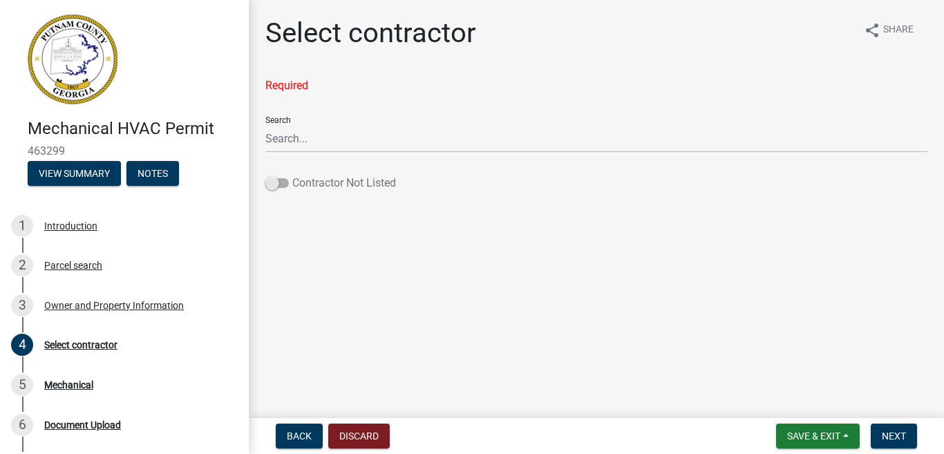
click at [281, 180] on span at bounding box center [277, 183] width 24 height 10
click at [292, 175] on input "Contractor Not Listed" at bounding box center [292, 175] width 0 height 0
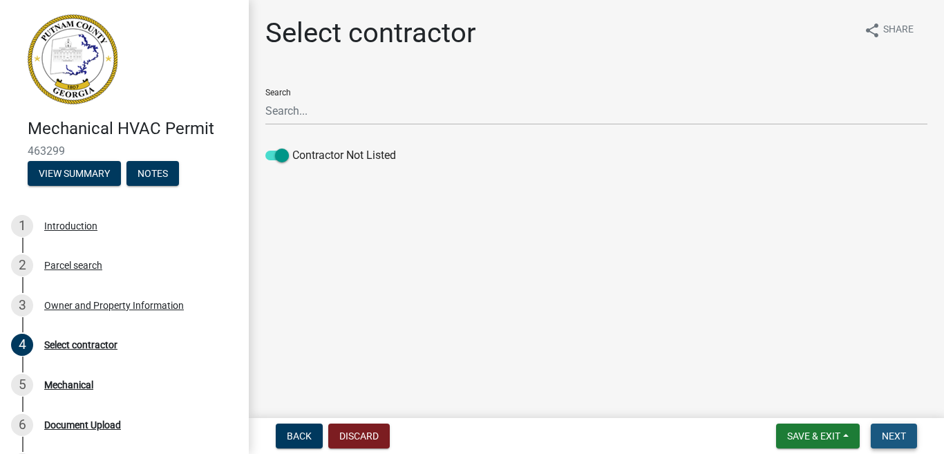
click at [903, 435] on span "Next" at bounding box center [894, 436] width 24 height 11
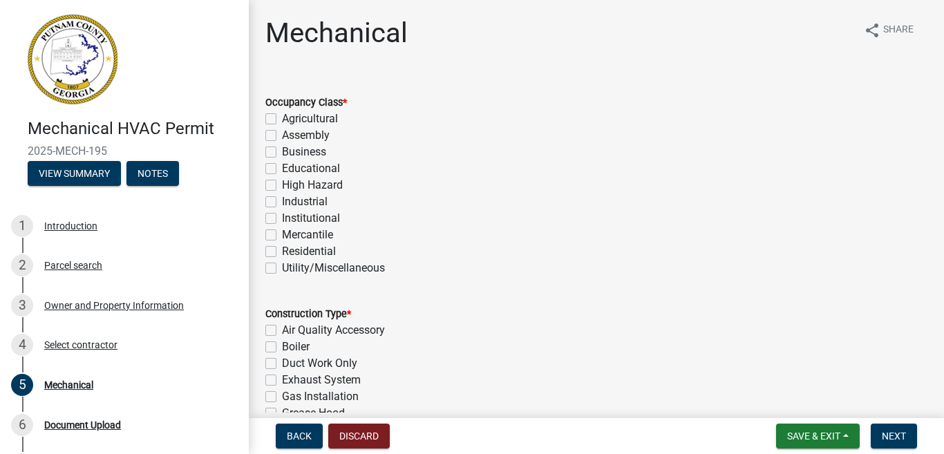
click at [282, 254] on label "Residential" at bounding box center [309, 251] width 54 height 17
click at [282, 252] on input "Residential" at bounding box center [286, 247] width 9 height 9
checkbox input "true"
checkbox input "false"
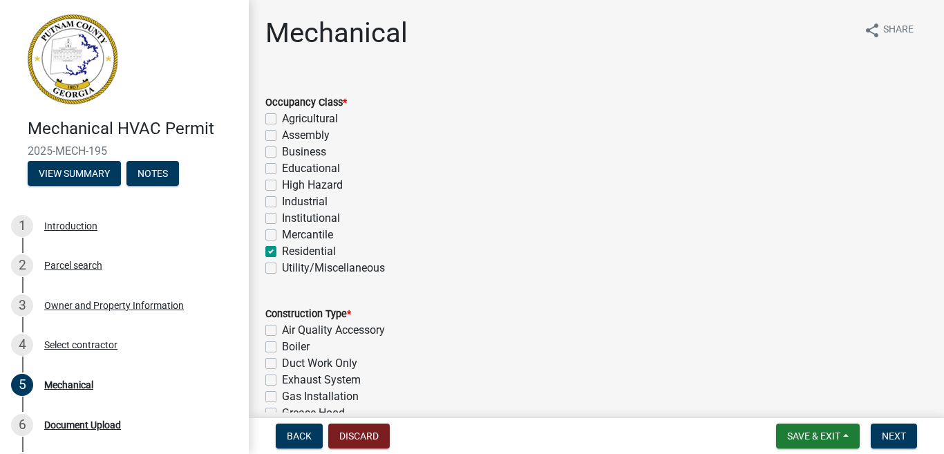
checkbox input "false"
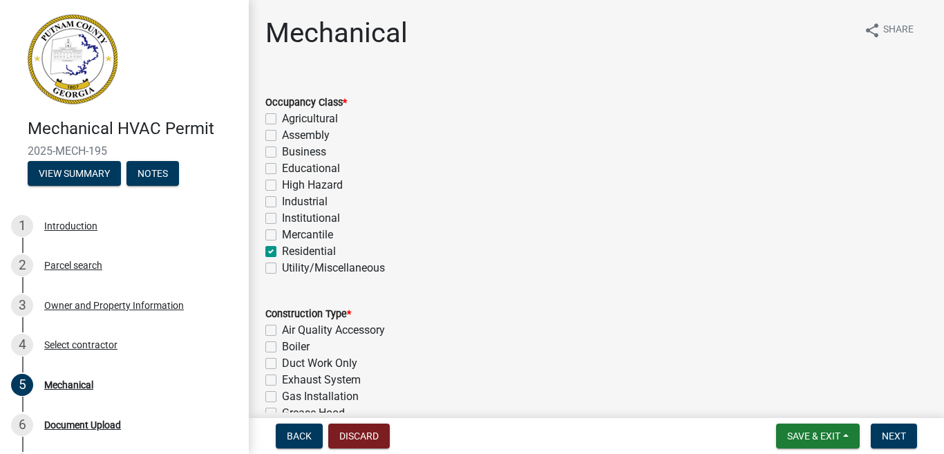
checkbox input "false"
checkbox input "true"
checkbox input "false"
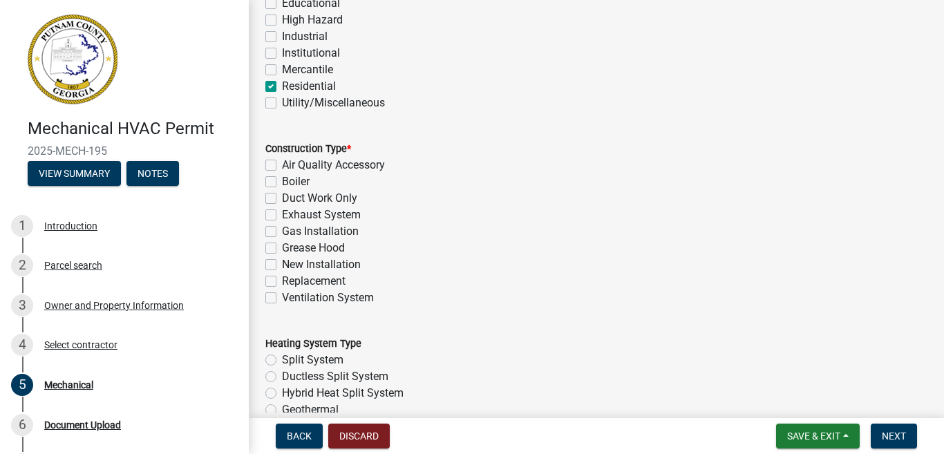
scroll to position [166, 0]
click at [282, 283] on label "Replacement" at bounding box center [314, 280] width 64 height 17
click at [282, 281] on input "Replacement" at bounding box center [286, 276] width 9 height 9
checkbox input "true"
checkbox input "false"
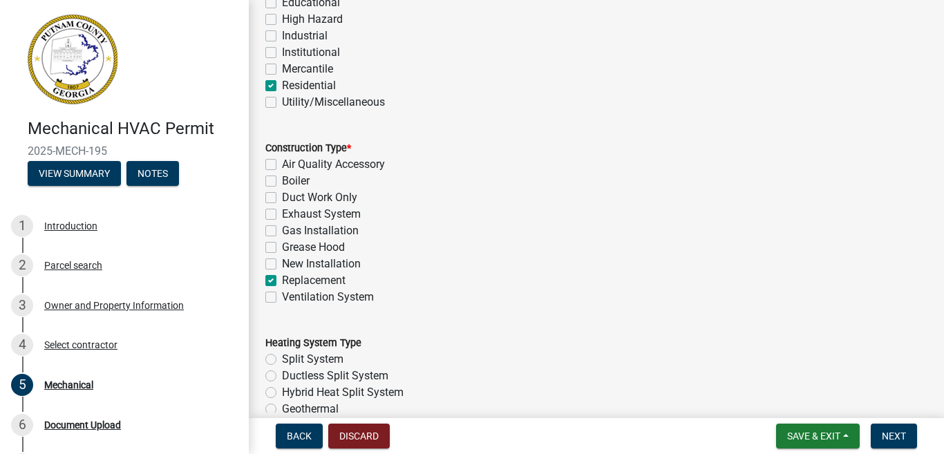
checkbox input "false"
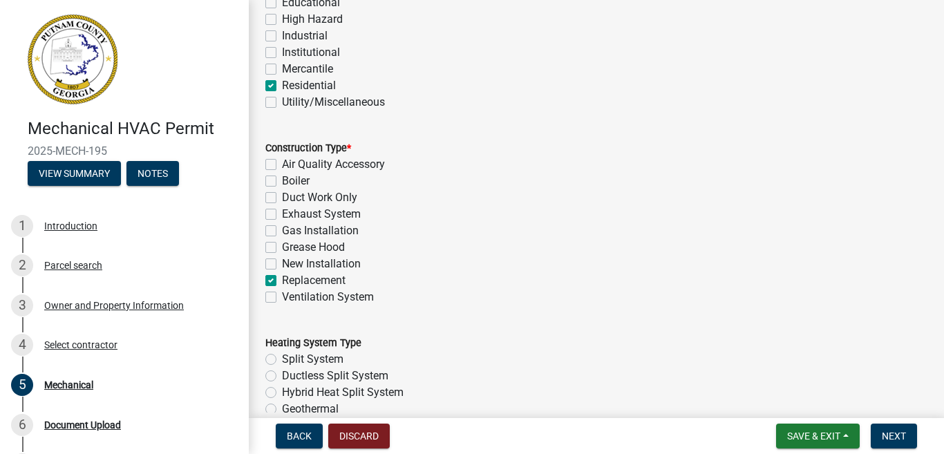
checkbox input "false"
checkbox input "true"
checkbox input "false"
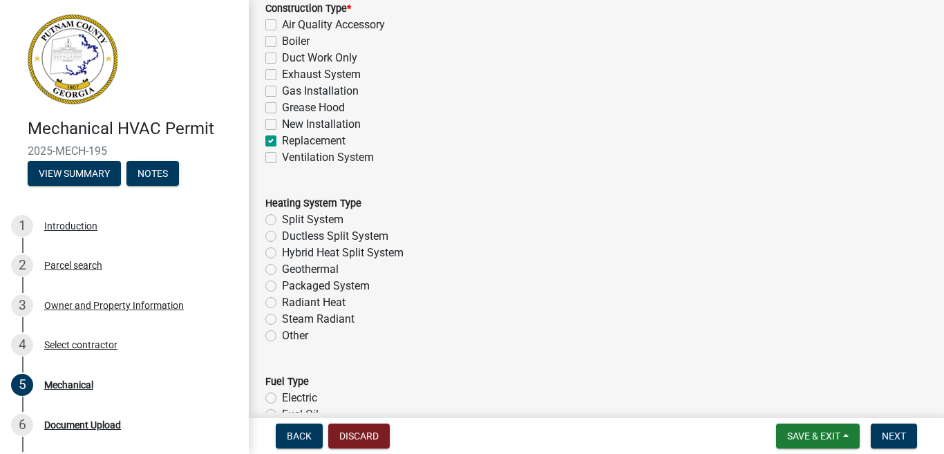
scroll to position [332, 0]
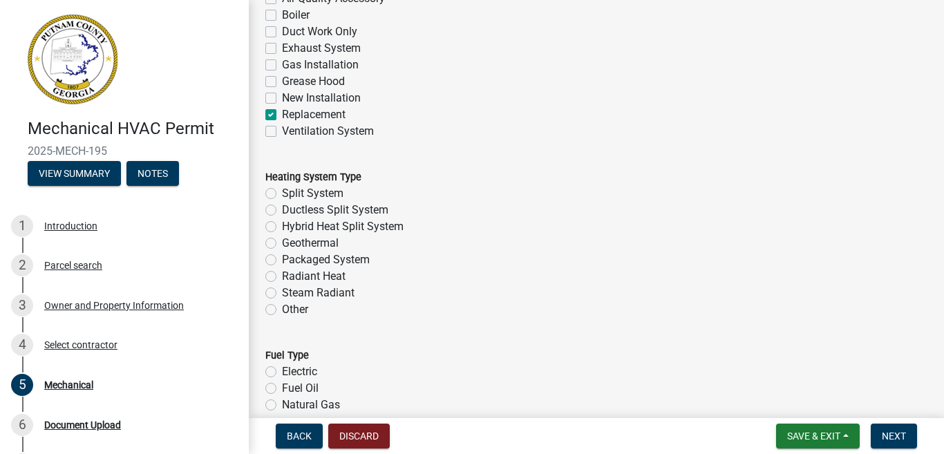
click at [282, 198] on label "Split System" at bounding box center [313, 193] width 62 height 17
click at [282, 194] on input "Split System" at bounding box center [286, 189] width 9 height 9
radio input "true"
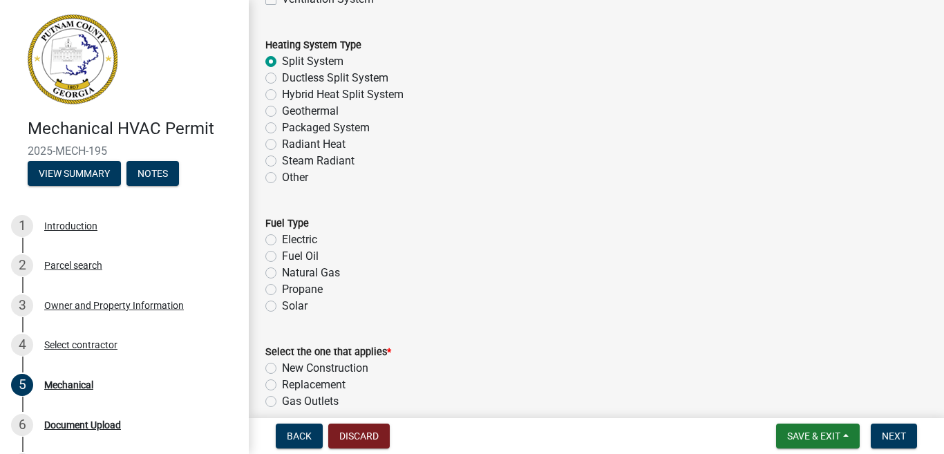
scroll to position [470, 0]
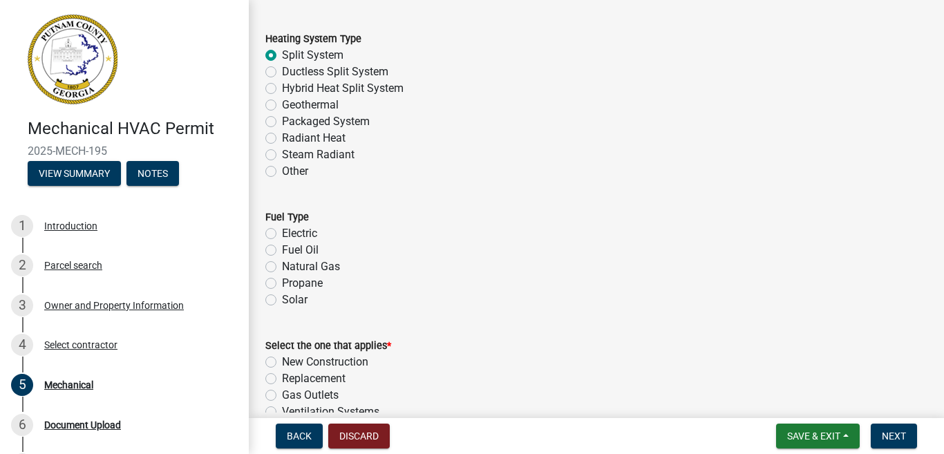
click at [282, 283] on label "Propane" at bounding box center [302, 283] width 41 height 17
click at [282, 283] on input "Propane" at bounding box center [286, 279] width 9 height 9
radio input "true"
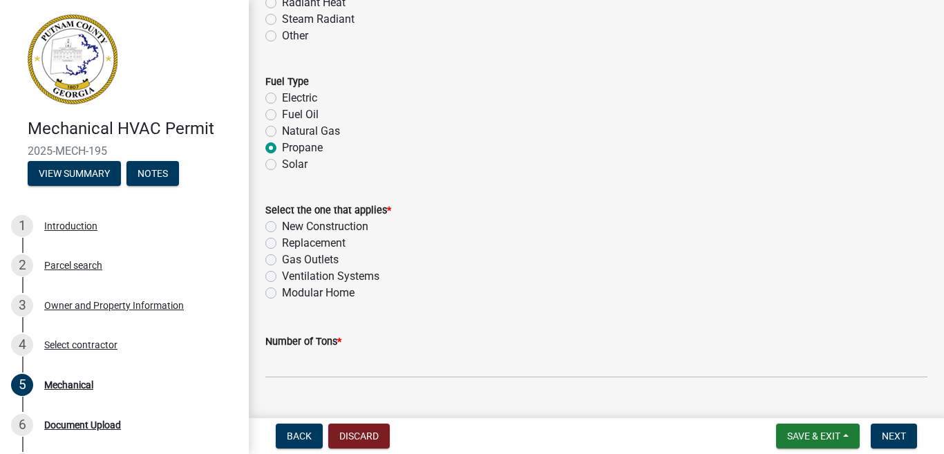
scroll to position [608, 0]
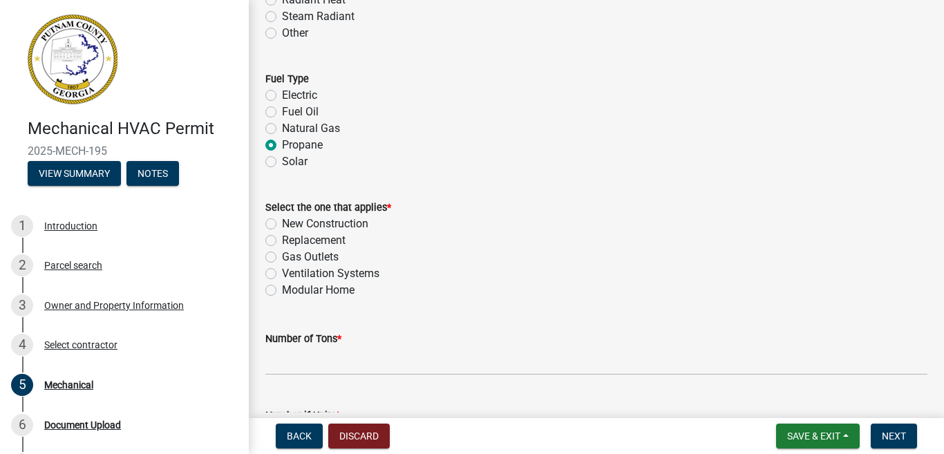
click at [282, 225] on label "New Construction" at bounding box center [325, 224] width 86 height 17
click at [282, 225] on input "New Construction" at bounding box center [286, 220] width 9 height 9
radio input "true"
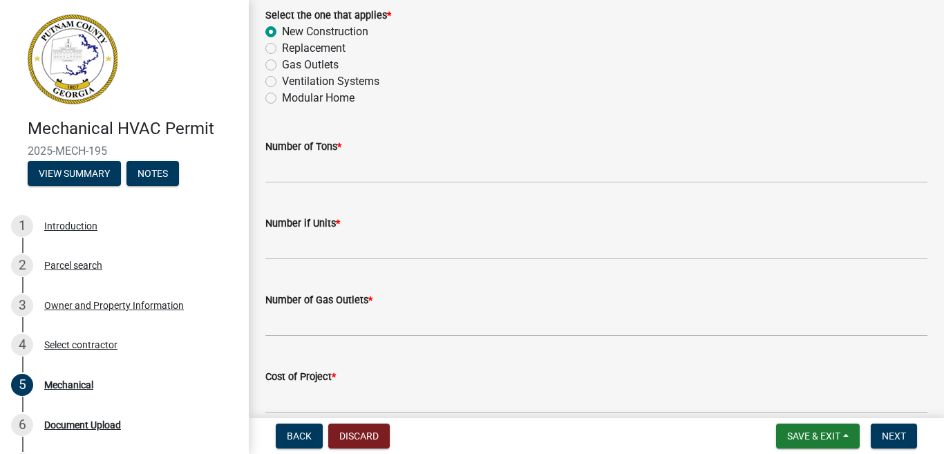
scroll to position [802, 0]
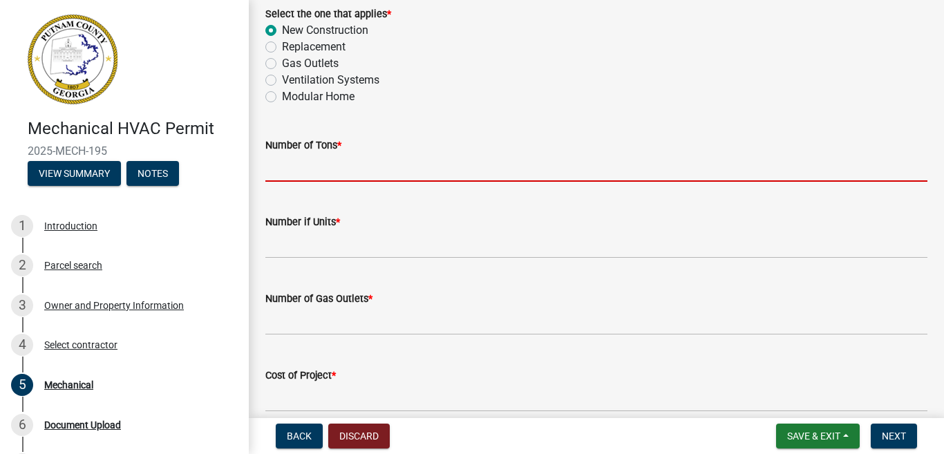
click at [299, 164] on input "text" at bounding box center [596, 167] width 662 height 28
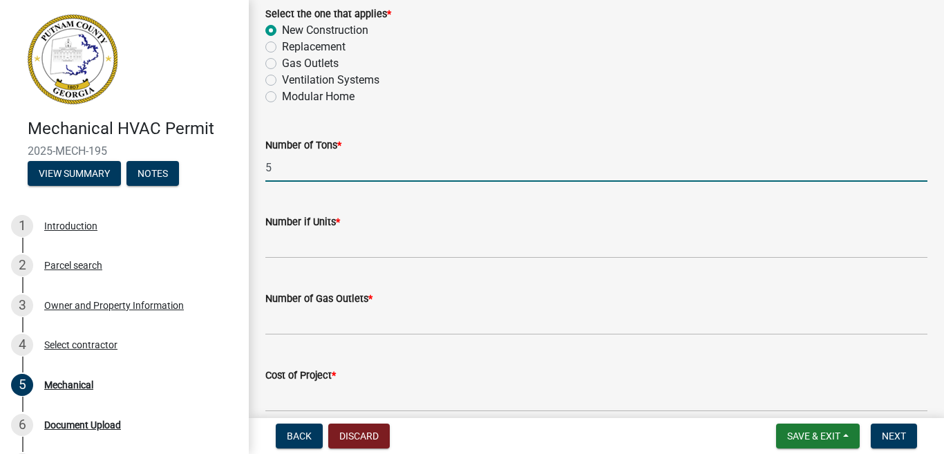
type input "5"
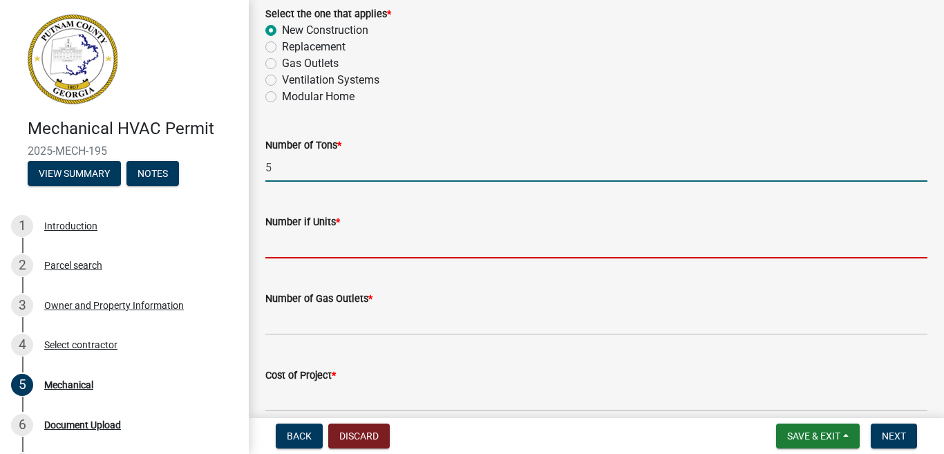
click at [304, 239] on input "text" at bounding box center [596, 244] width 662 height 28
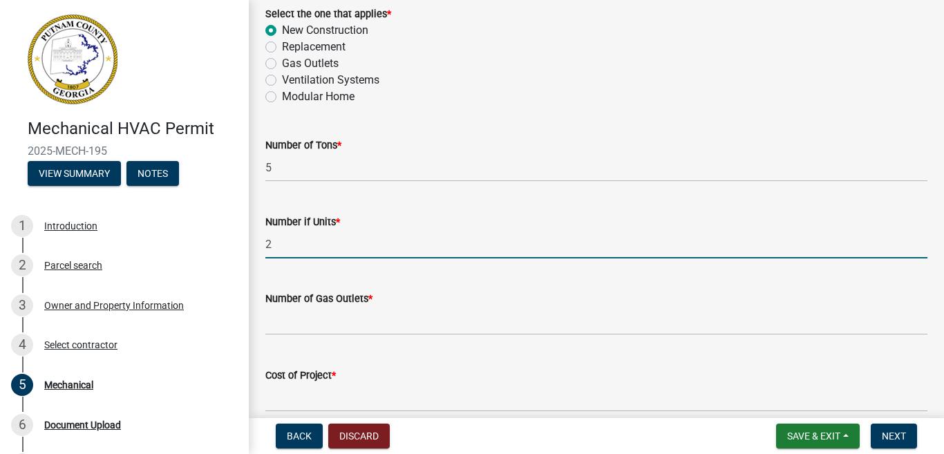
type input "2"
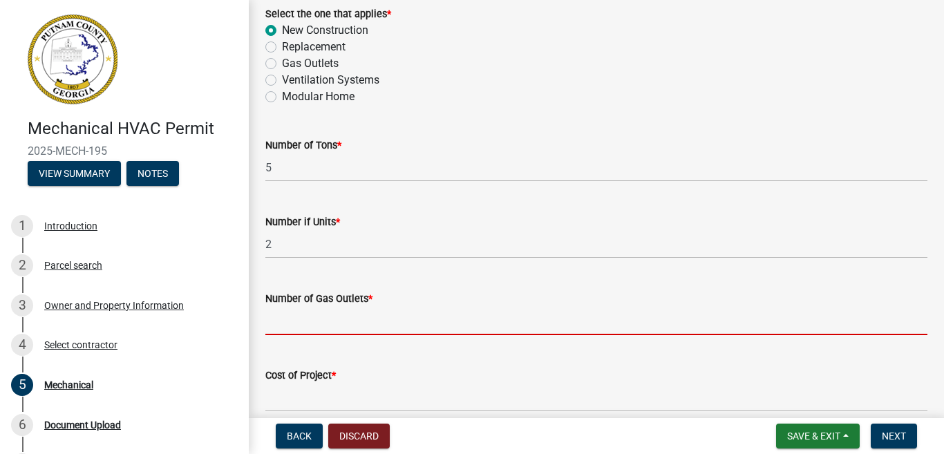
click at [306, 312] on input "text" at bounding box center [596, 321] width 662 height 28
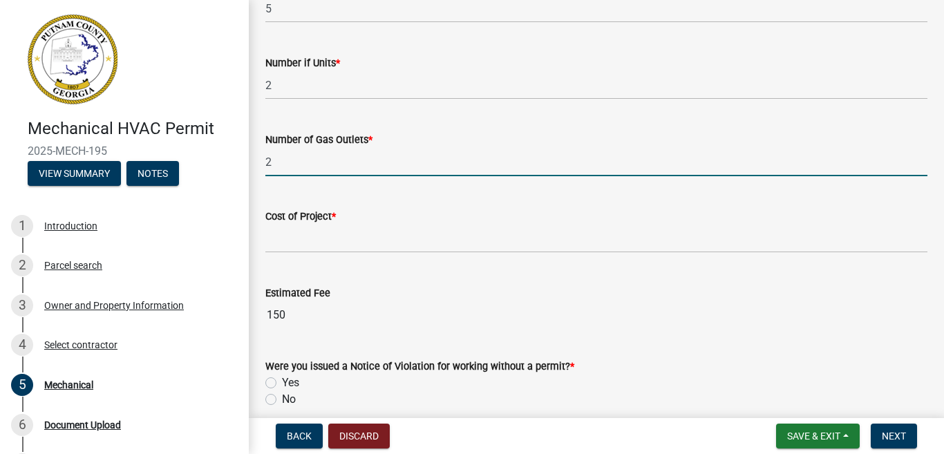
scroll to position [968, 0]
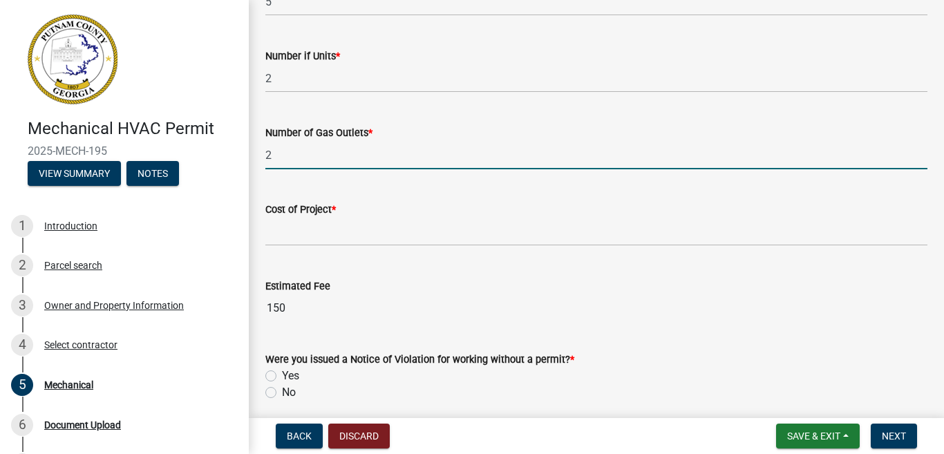
type input "2"
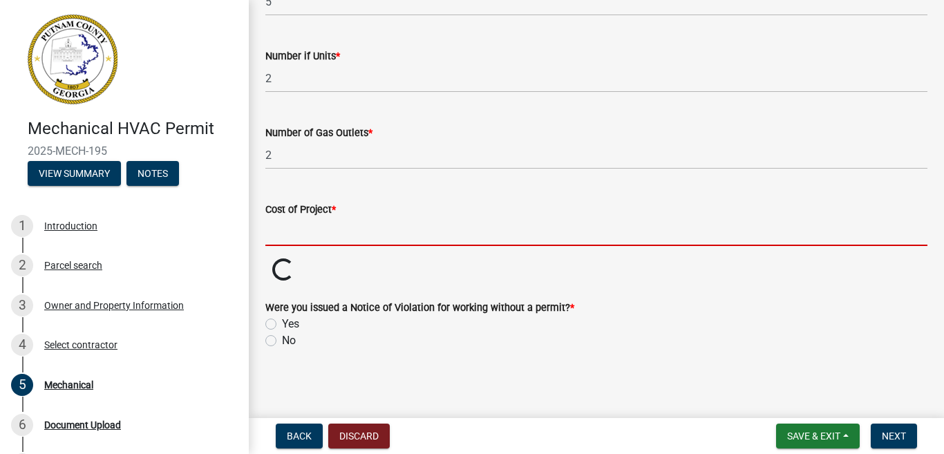
click at [334, 229] on input "text" at bounding box center [596, 232] width 662 height 28
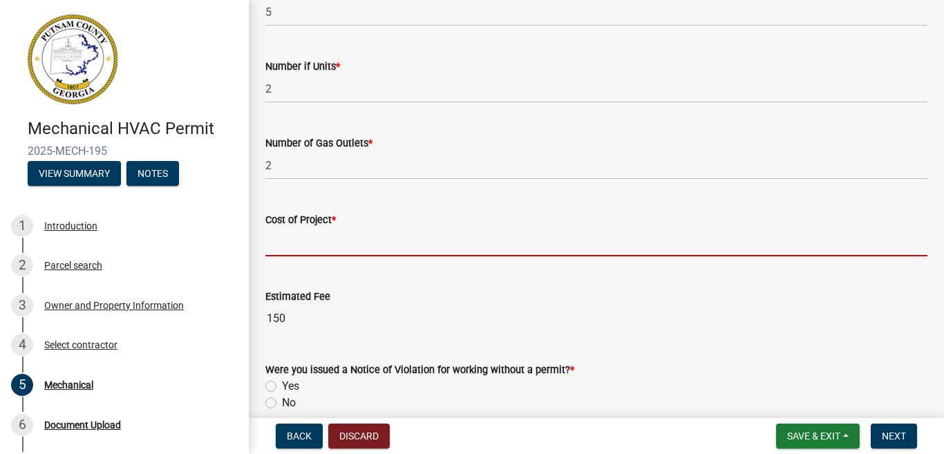
click at [346, 229] on input "text" at bounding box center [596, 242] width 662 height 28
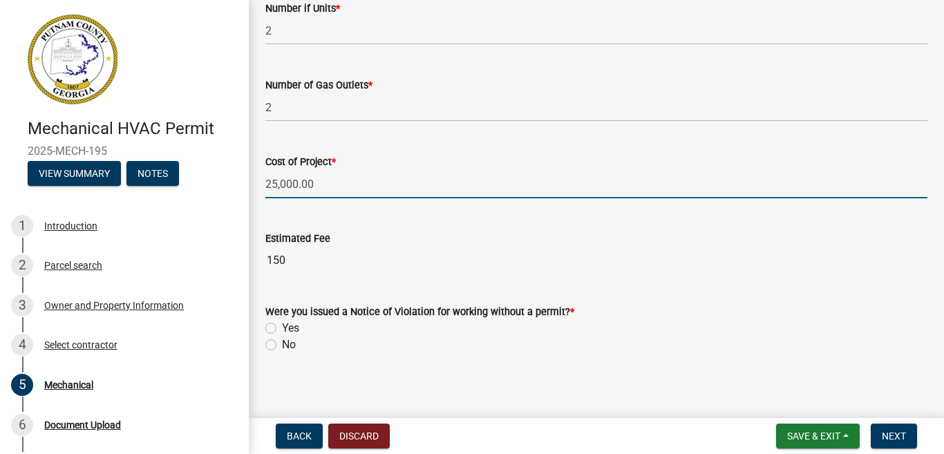
scroll to position [1034, 0]
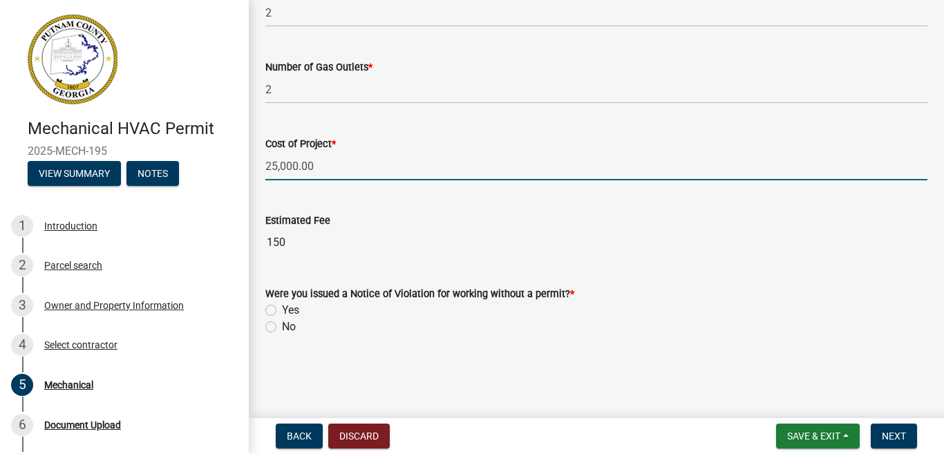
type input "25000"
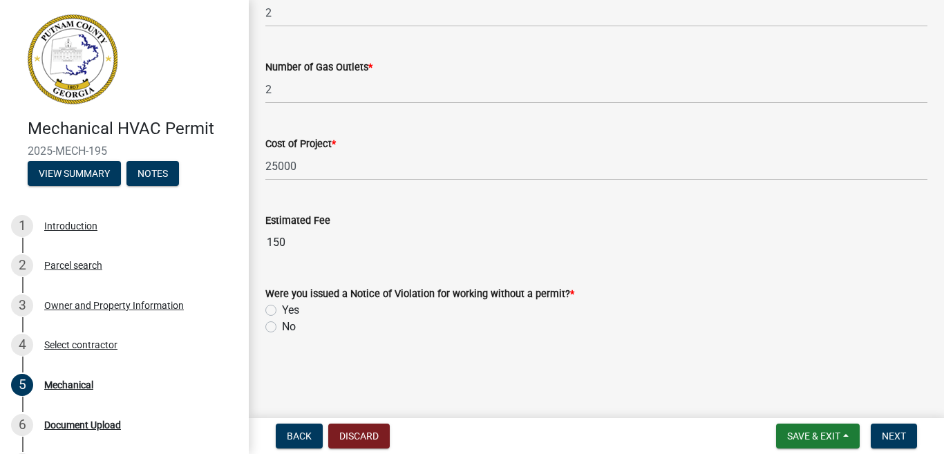
click at [282, 325] on label "No" at bounding box center [289, 327] width 14 height 17
click at [282, 325] on input "No" at bounding box center [286, 323] width 9 height 9
radio input "true"
click at [904, 431] on span "Next" at bounding box center [894, 436] width 24 height 11
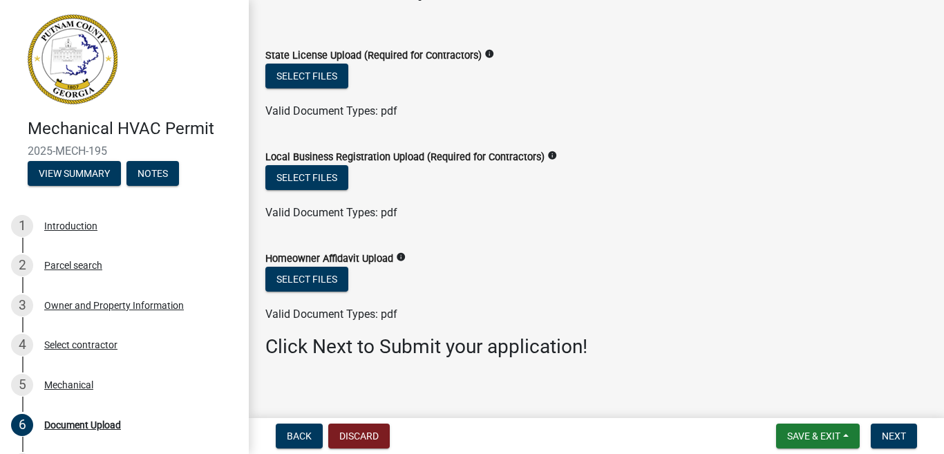
scroll to position [58, 0]
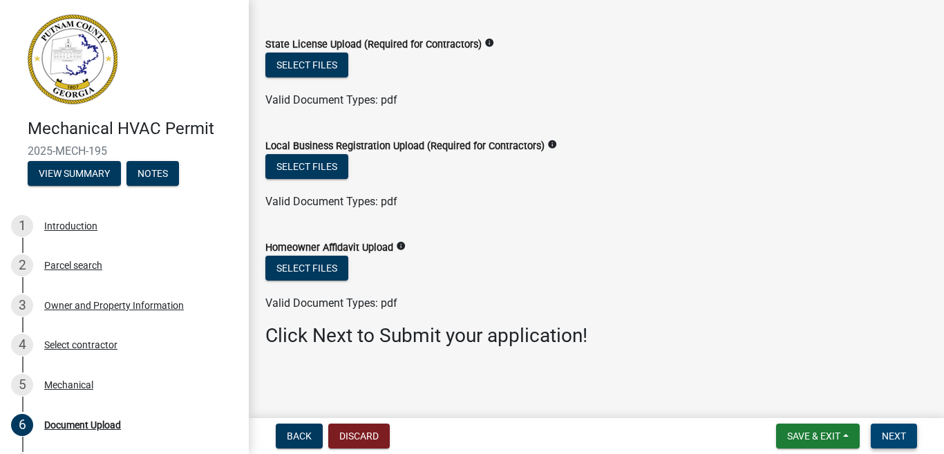
click at [893, 434] on span "Next" at bounding box center [894, 436] width 24 height 11
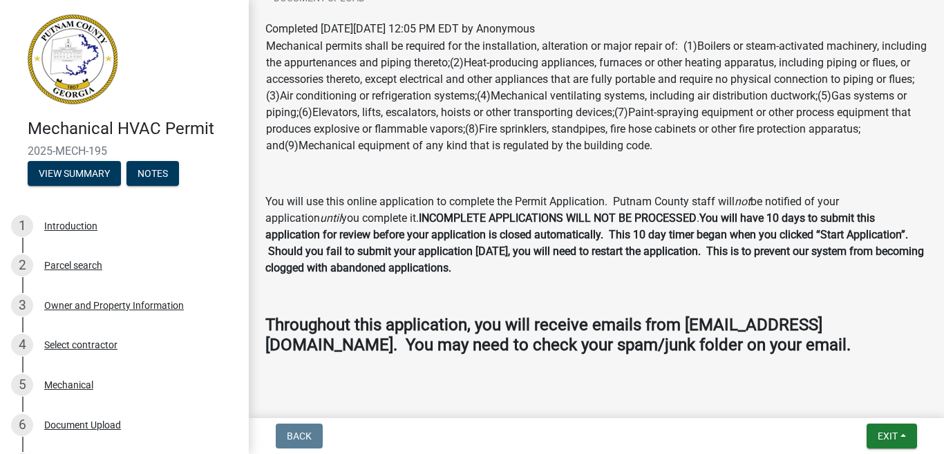
scroll to position [196, 0]
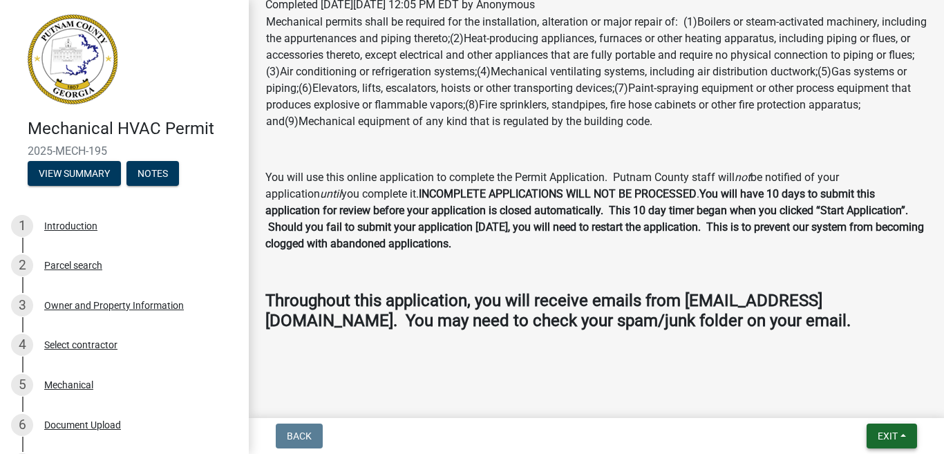
click at [889, 438] on span "Exit" at bounding box center [888, 436] width 20 height 11
click at [841, 367] on button "Save" at bounding box center [862, 367] width 111 height 33
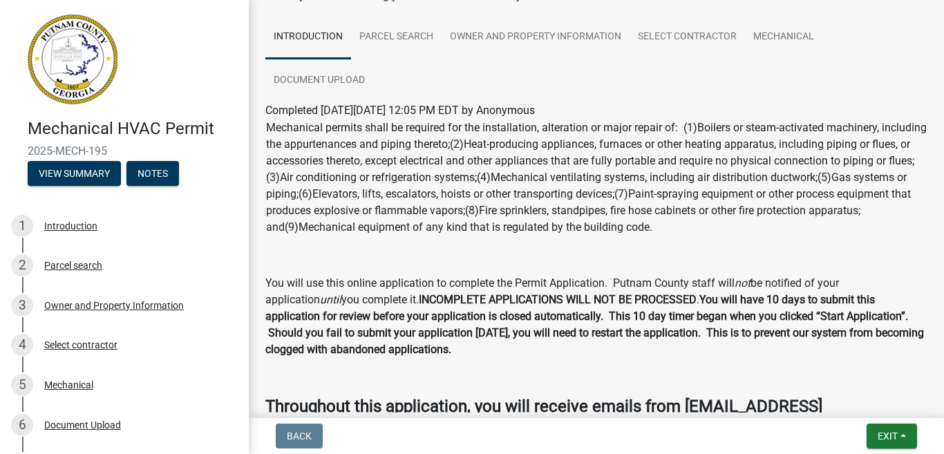
scroll to position [0, 0]
